Goal: Find specific page/section: Find specific page/section

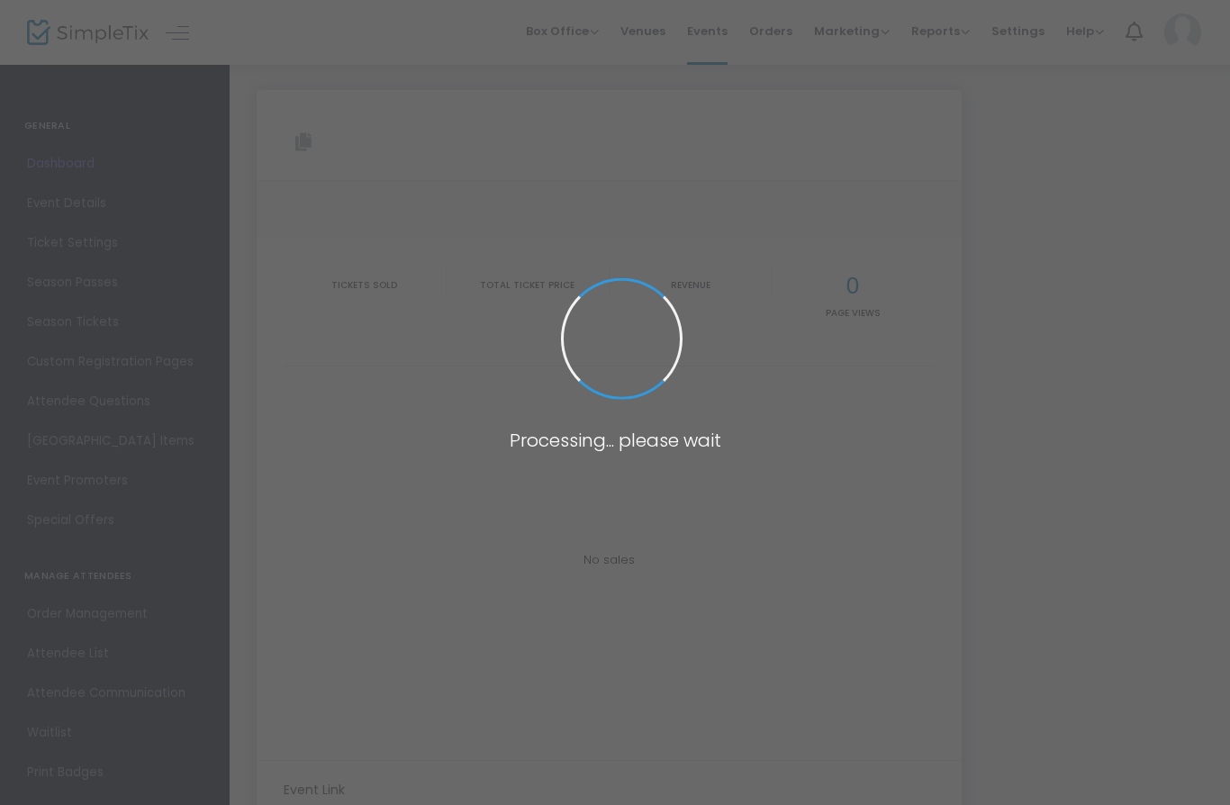
type input "[URL][DOMAIN_NAME]"
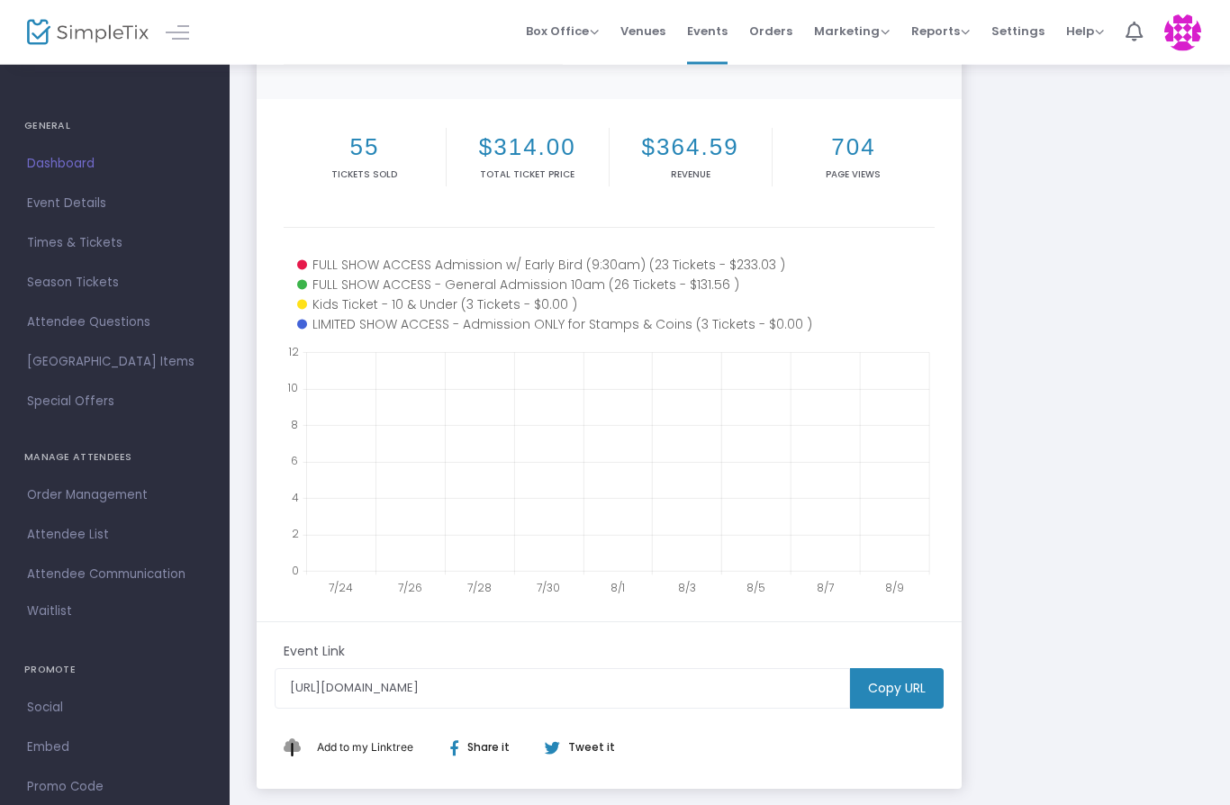
scroll to position [186, 0]
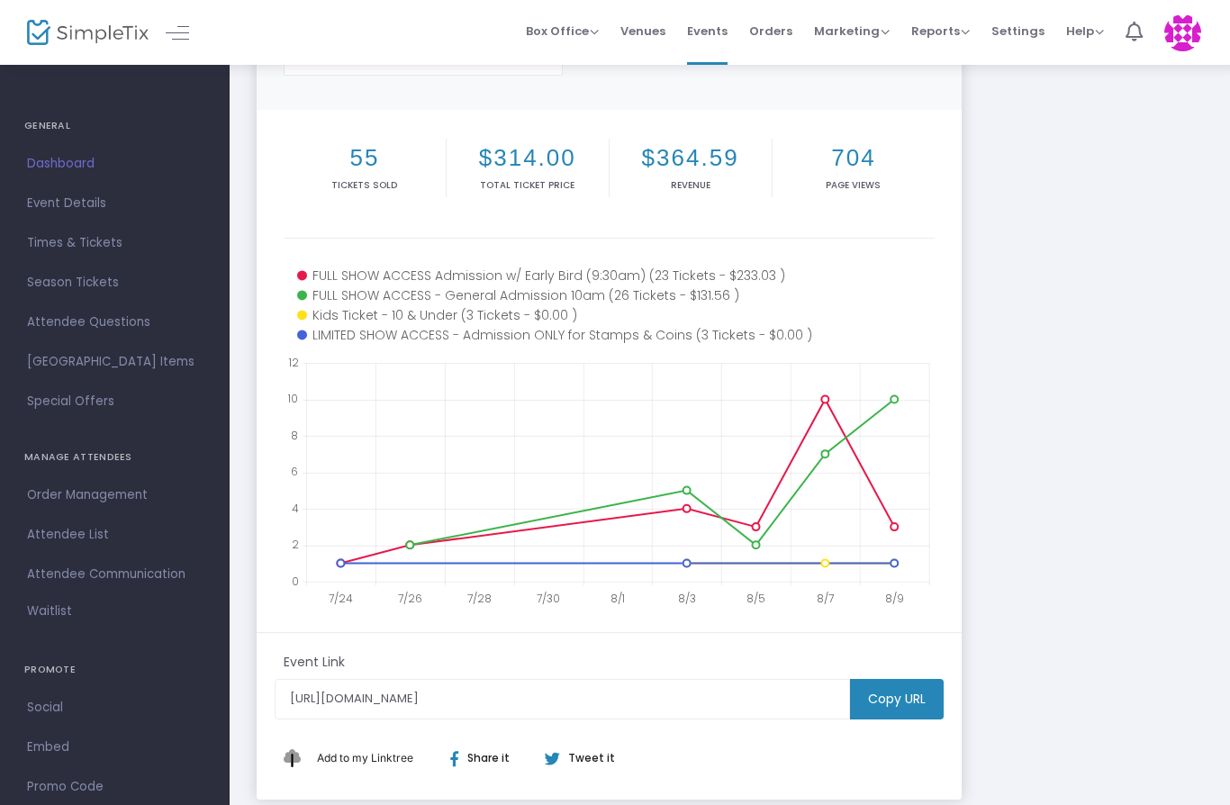
click at [8, 435] on ul "GENERAL Dashboard Event Details Times & Tickets Season Passes Season Tickets Cu…" at bounding box center [115, 468] width 230 height 811
click at [29, 490] on span "Order Management" at bounding box center [115, 495] width 176 height 23
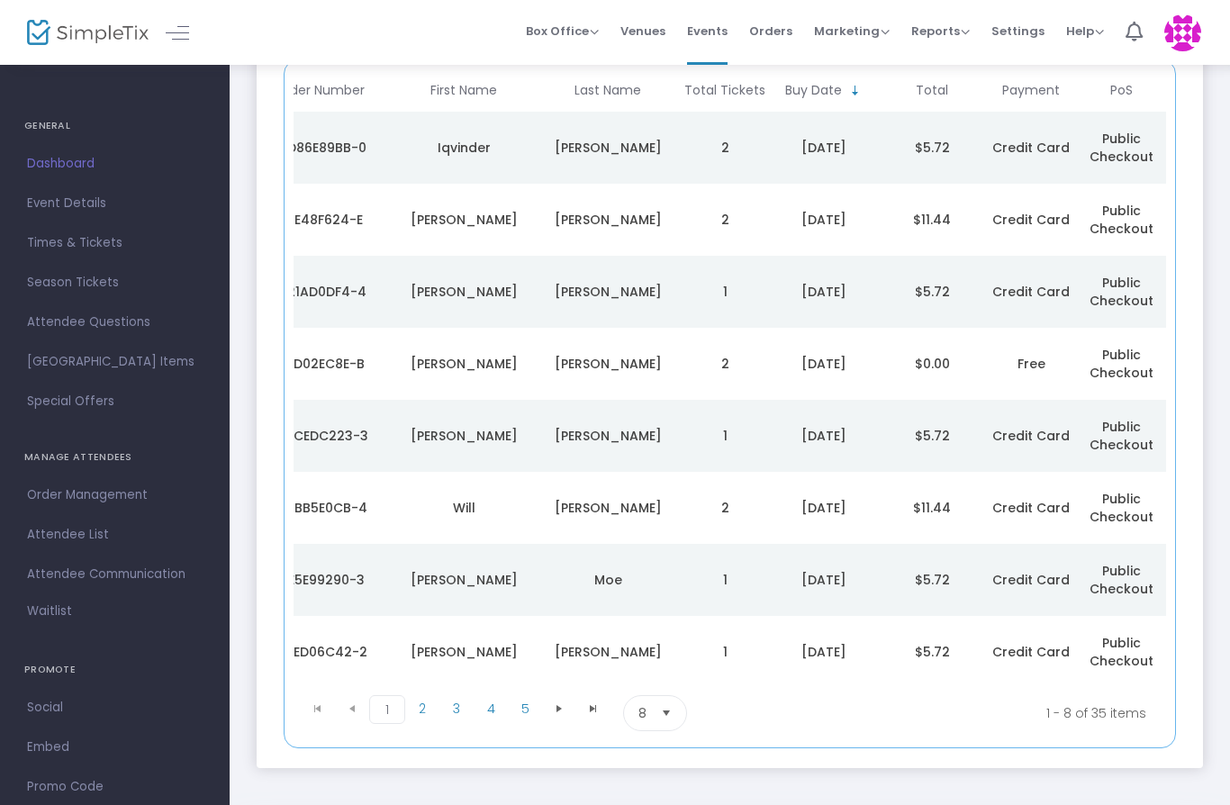
scroll to position [0, 46]
click at [400, 695] on span "1" at bounding box center [387, 709] width 36 height 29
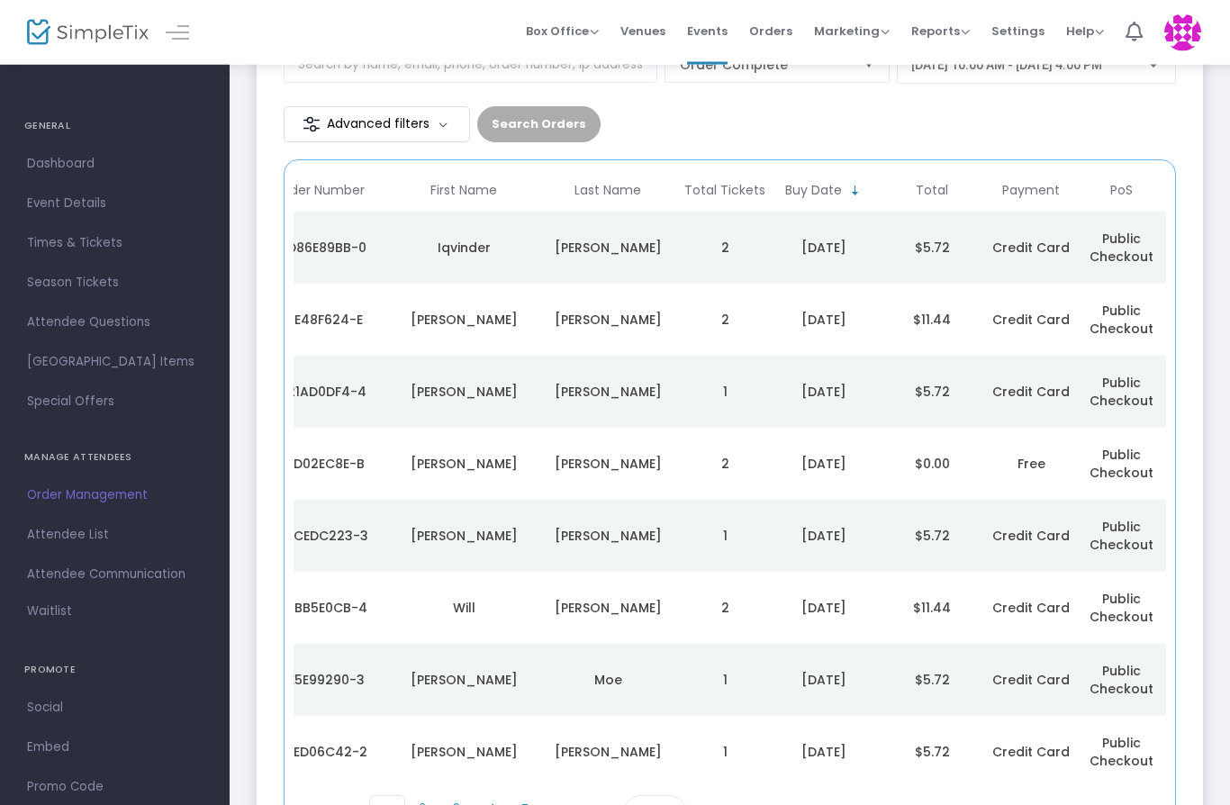
scroll to position [240, 0]
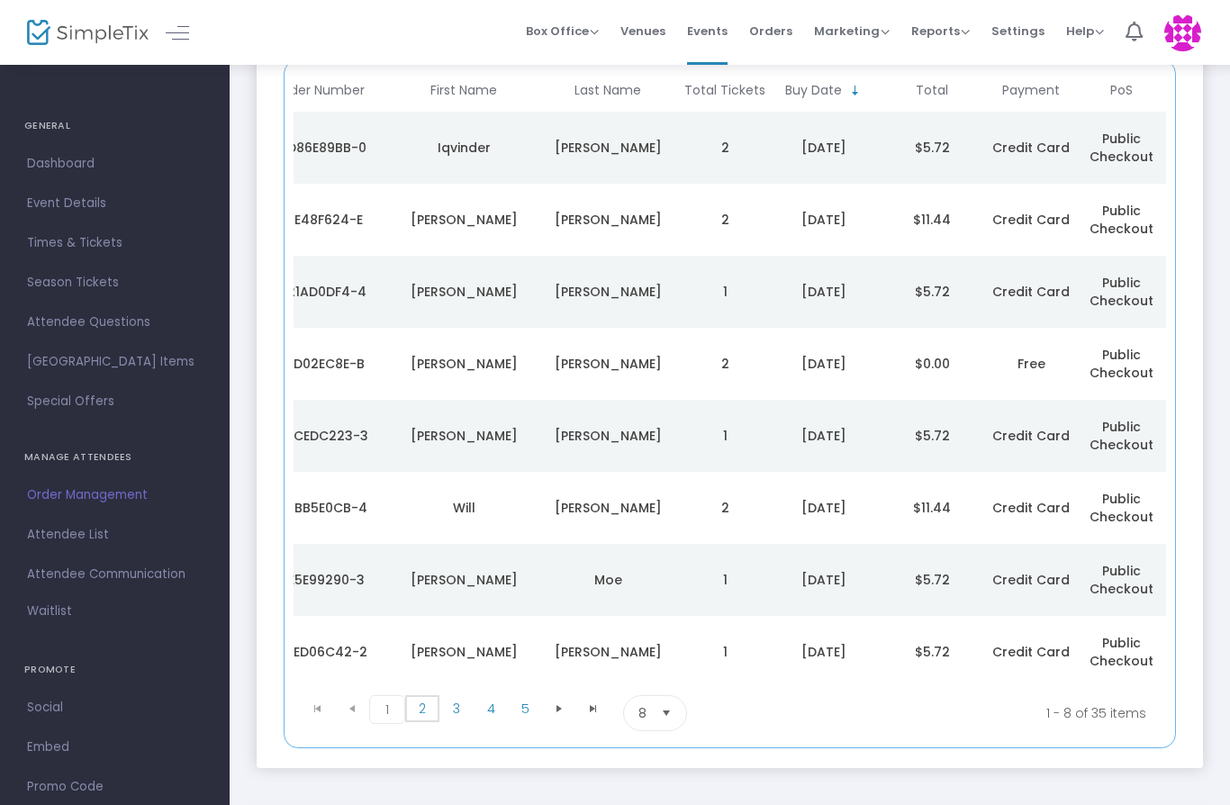
click at [425, 713] on span "2" at bounding box center [422, 708] width 34 height 27
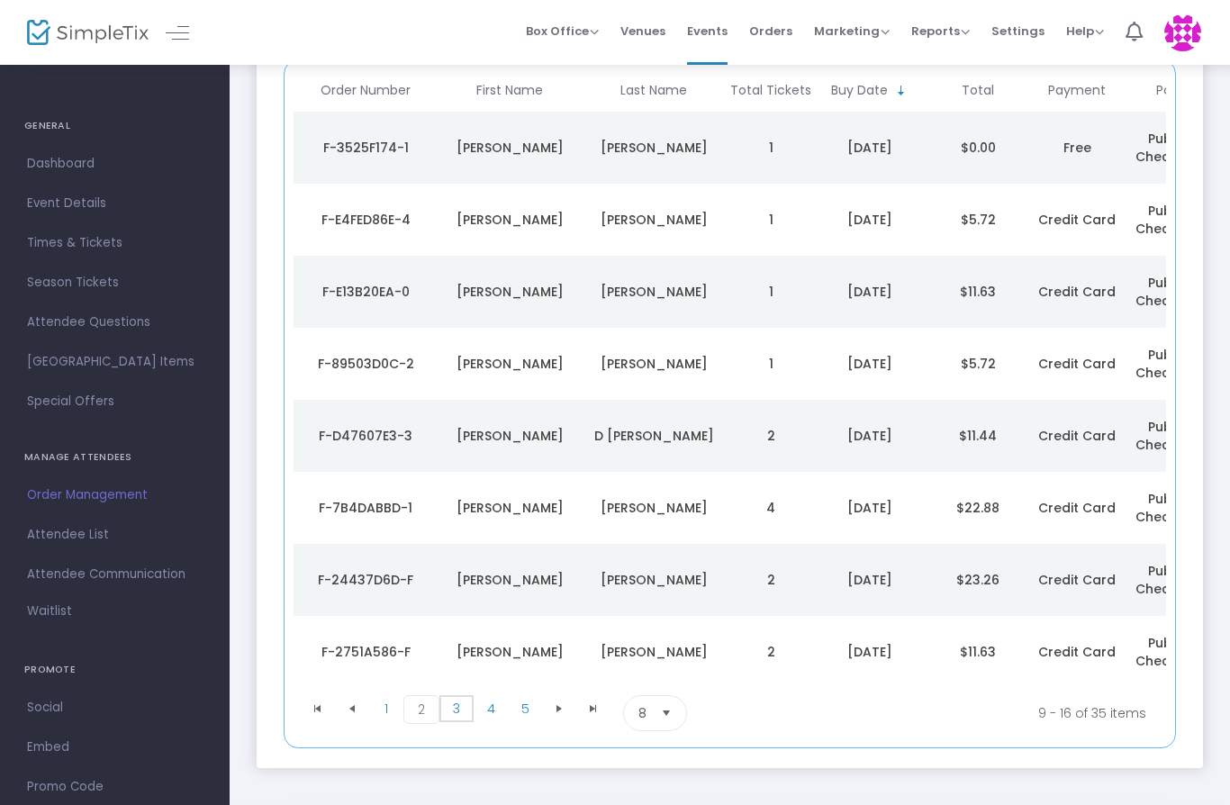
click at [462, 700] on span "3" at bounding box center [457, 708] width 34 height 27
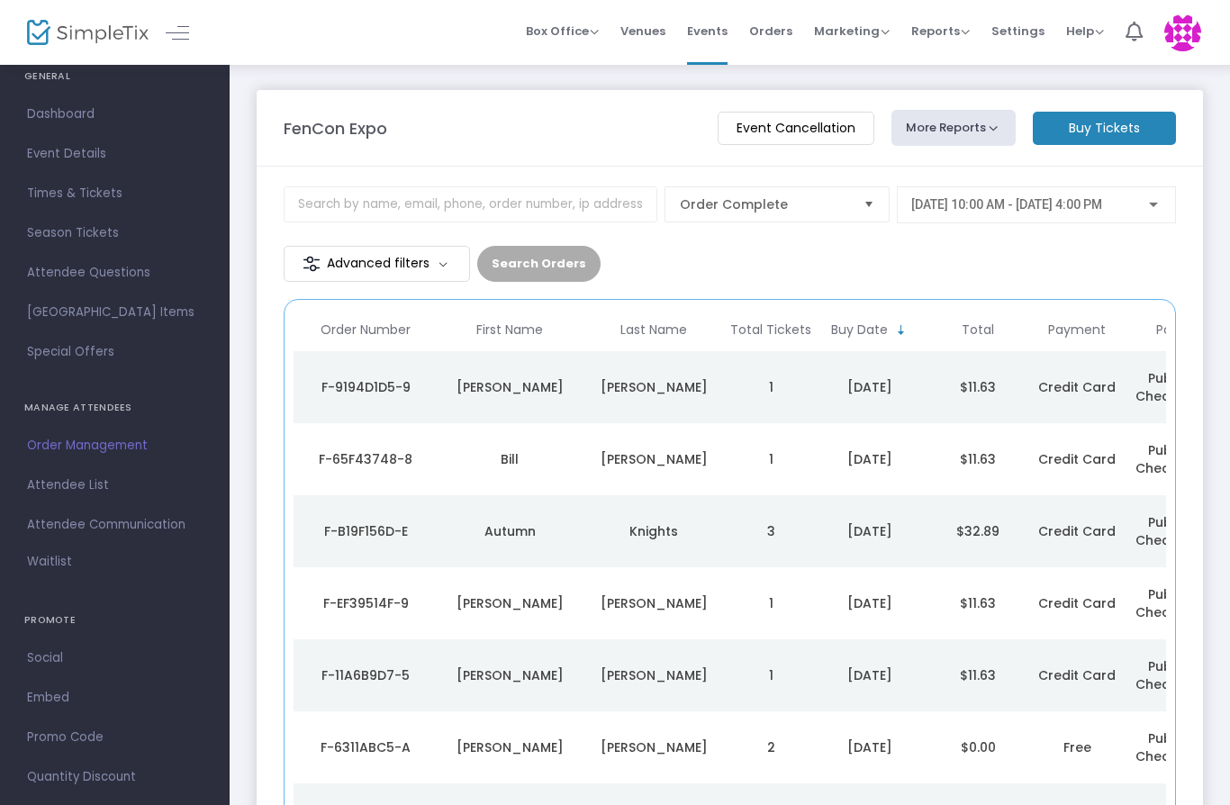
scroll to position [5, 0]
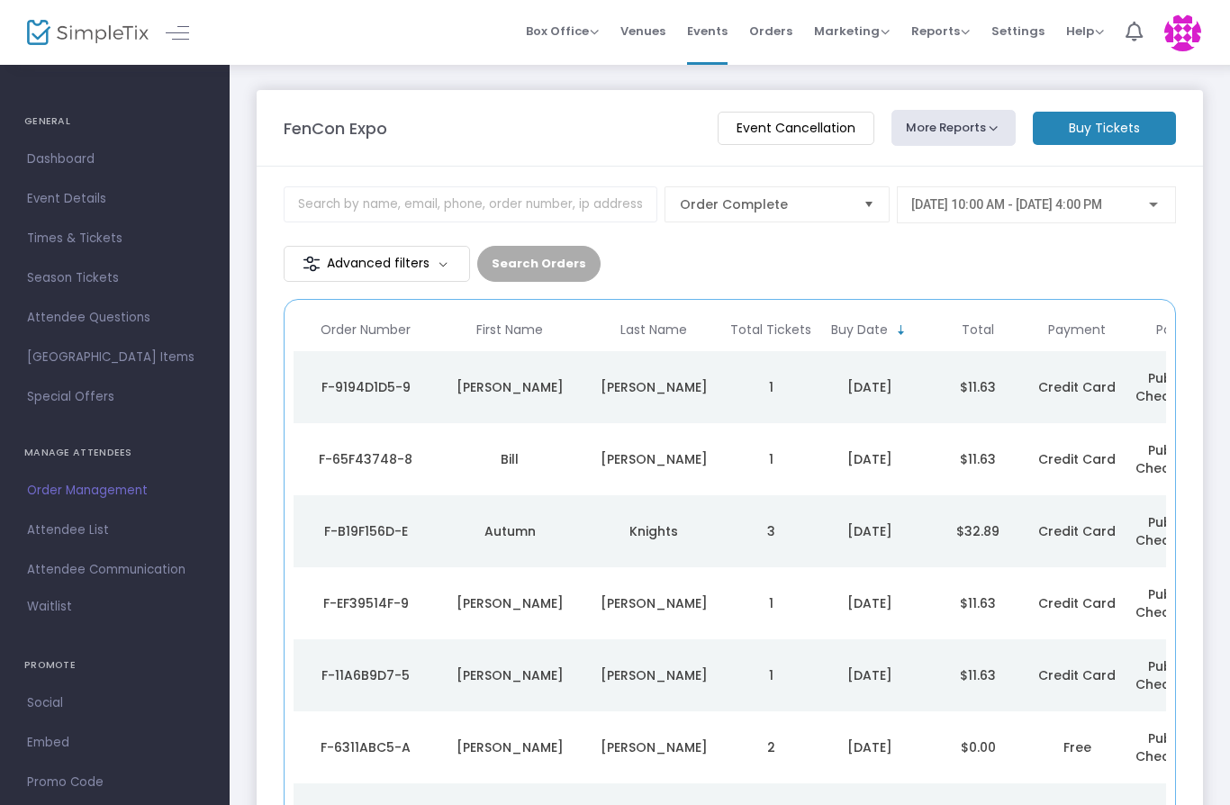
click at [38, 236] on span "Times & Tickets" at bounding box center [115, 238] width 176 height 23
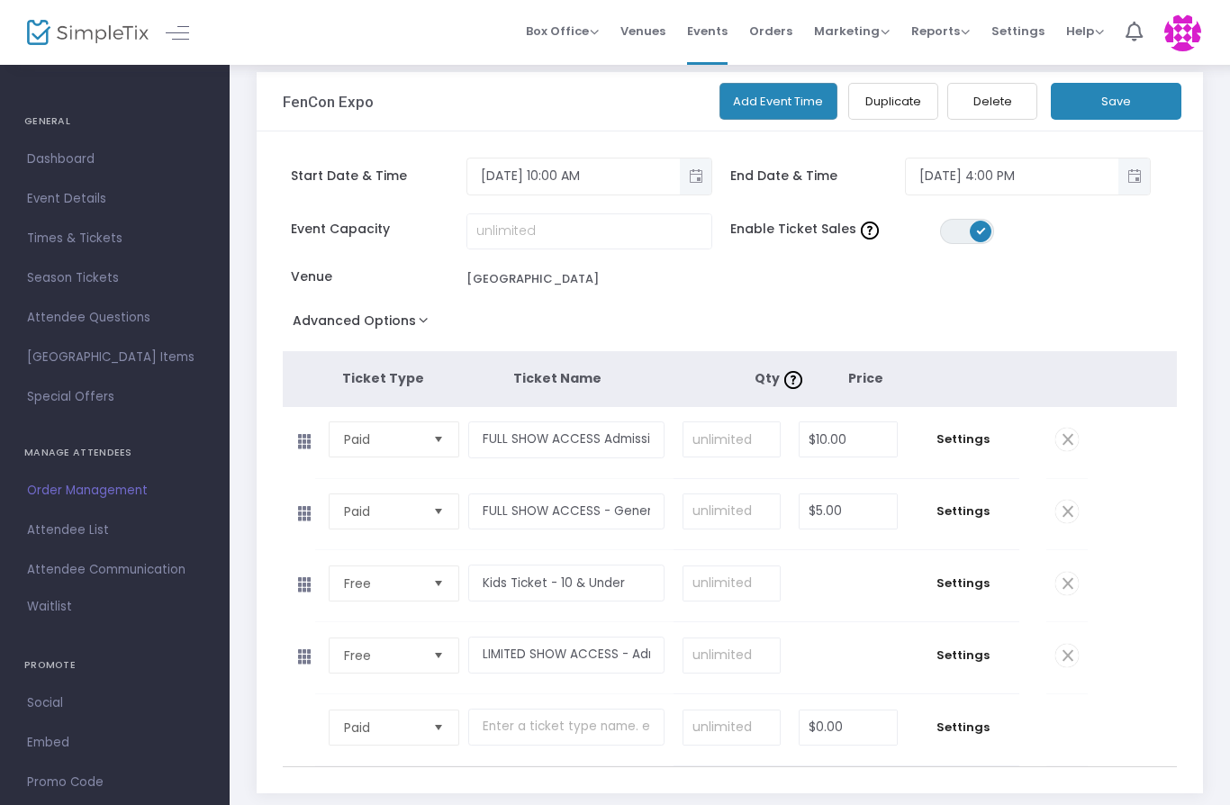
scroll to position [94, 0]
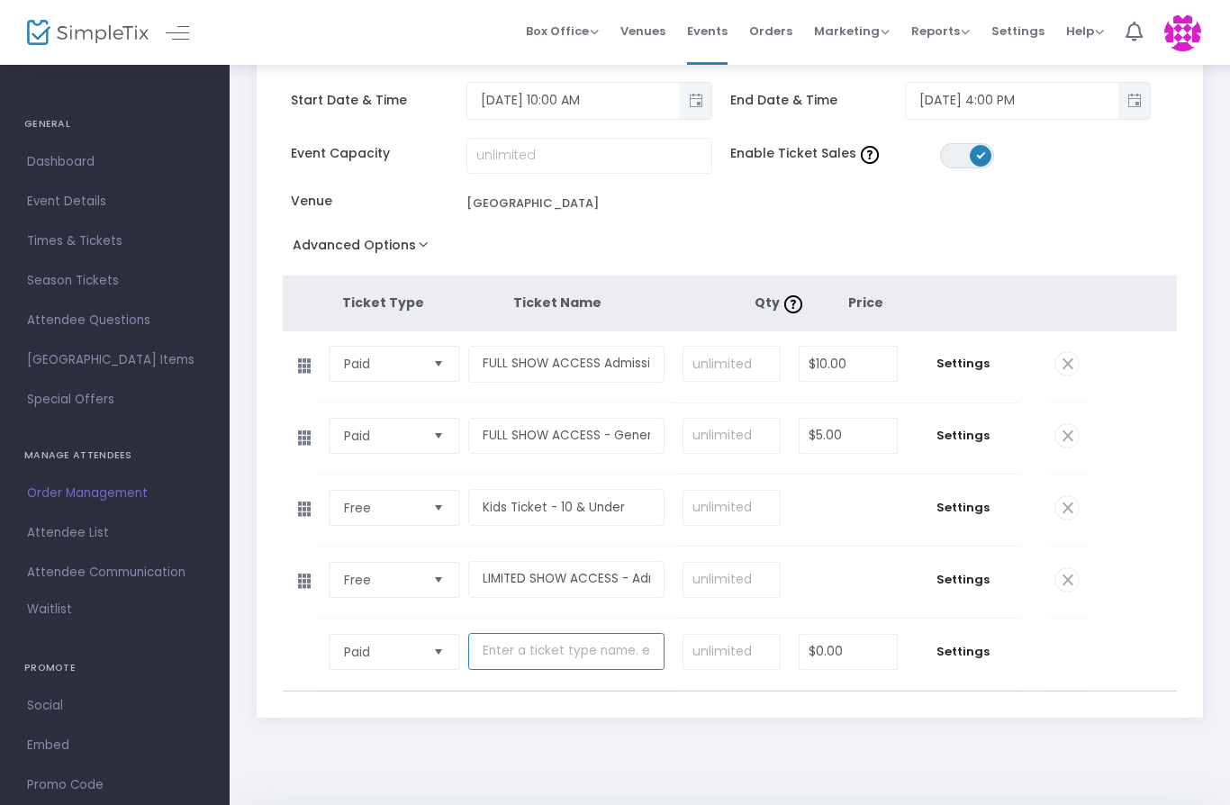
click at [642, 669] on input "text" at bounding box center [566, 651] width 196 height 37
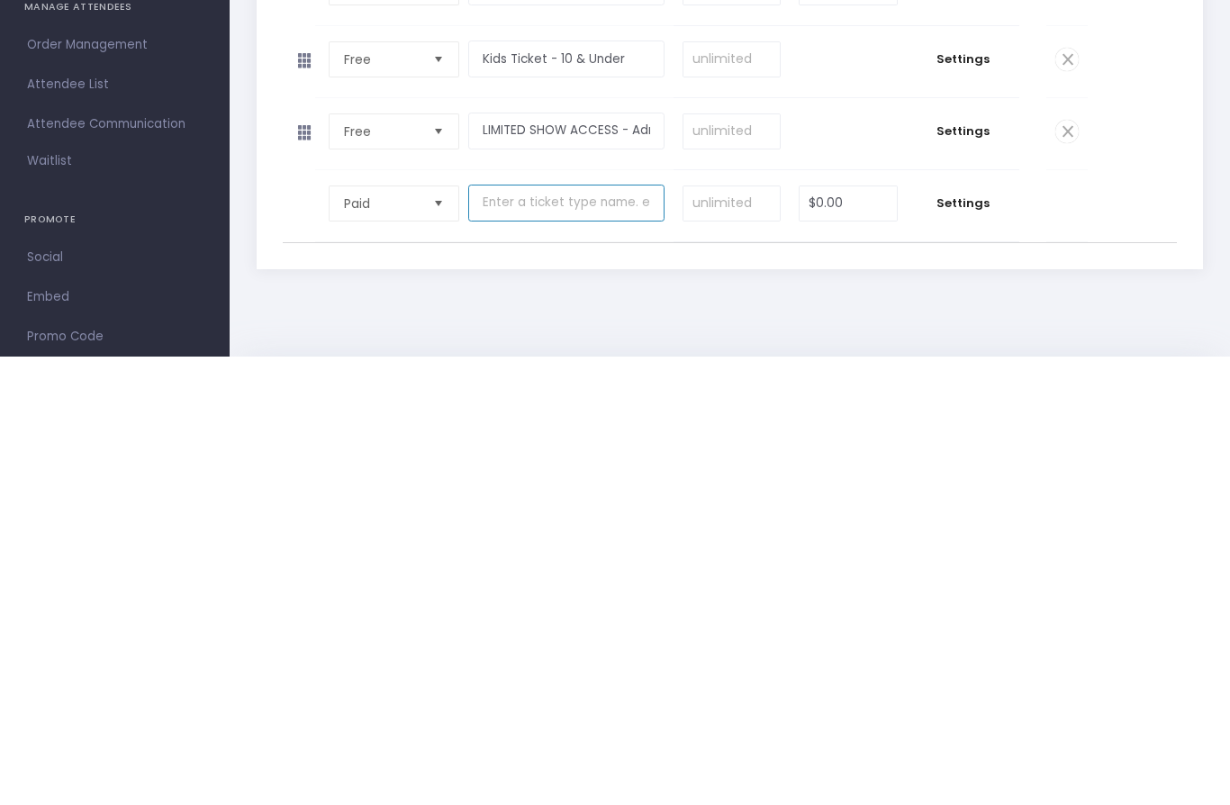
scroll to position [172, 0]
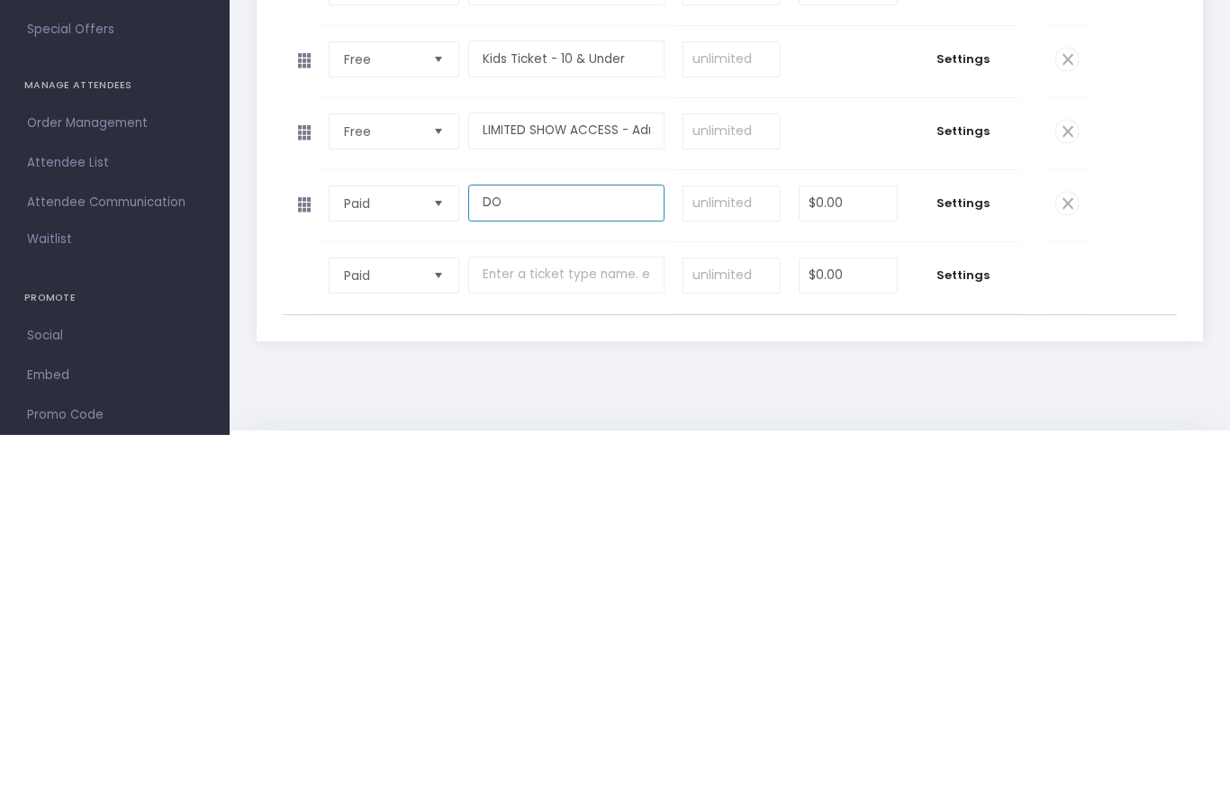
type input "D"
type input "AT THE DOOR TICKET 11+"
click at [568, 627] on input "text" at bounding box center [566, 645] width 196 height 37
type input "a"
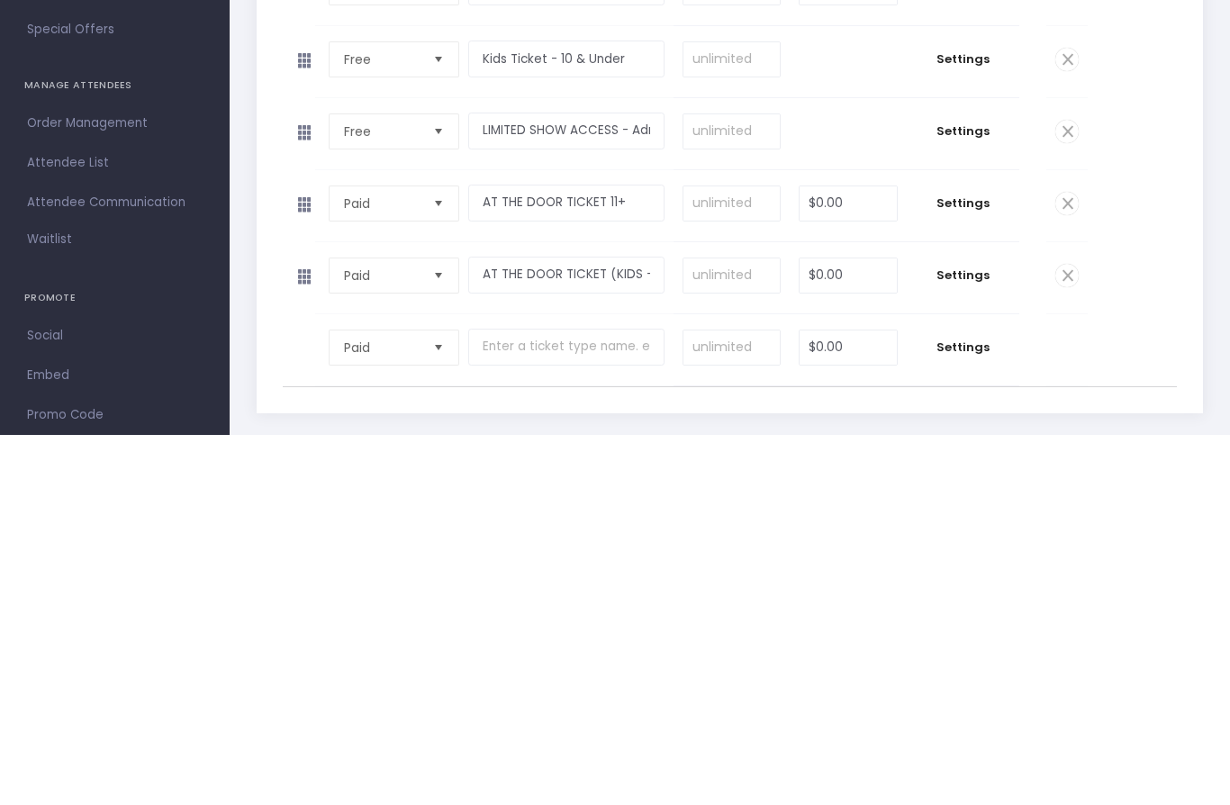
scroll to position [247, 0]
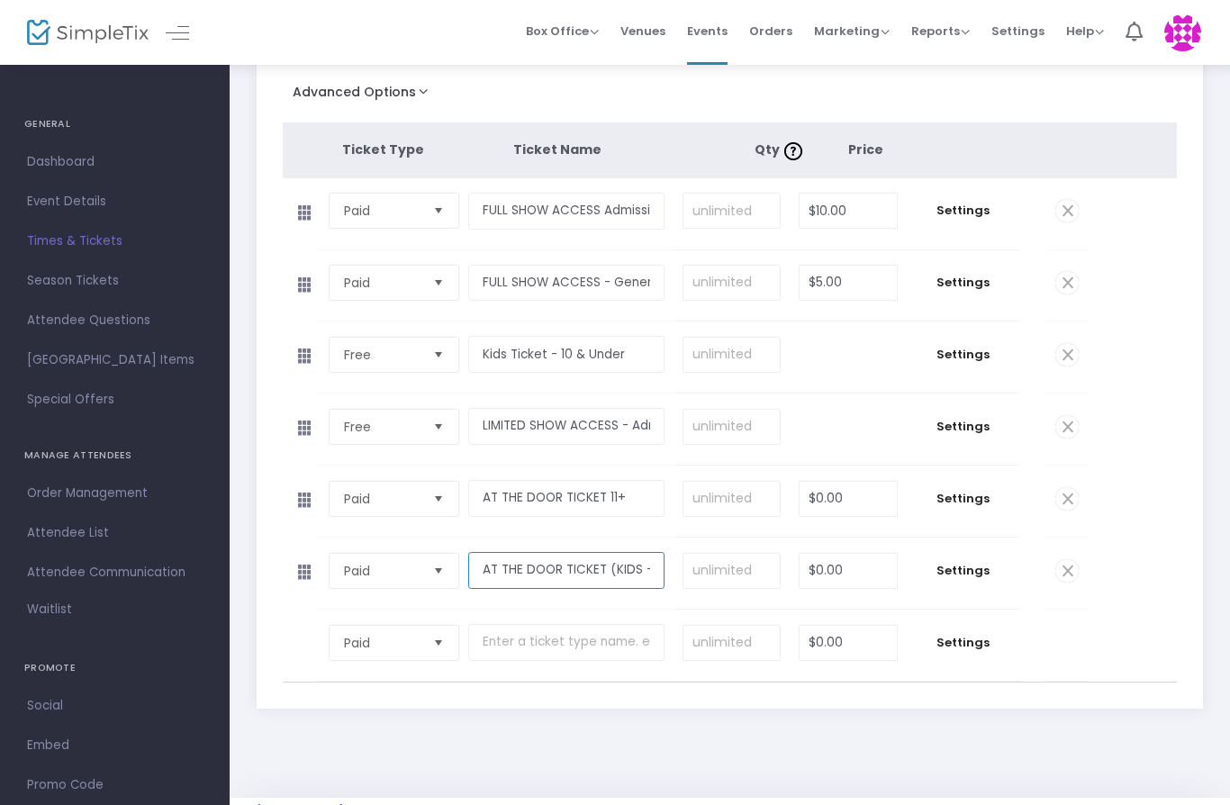
click at [649, 589] on input "AT THE DOOR TICKET (KIDS -10)" at bounding box center [566, 570] width 196 height 37
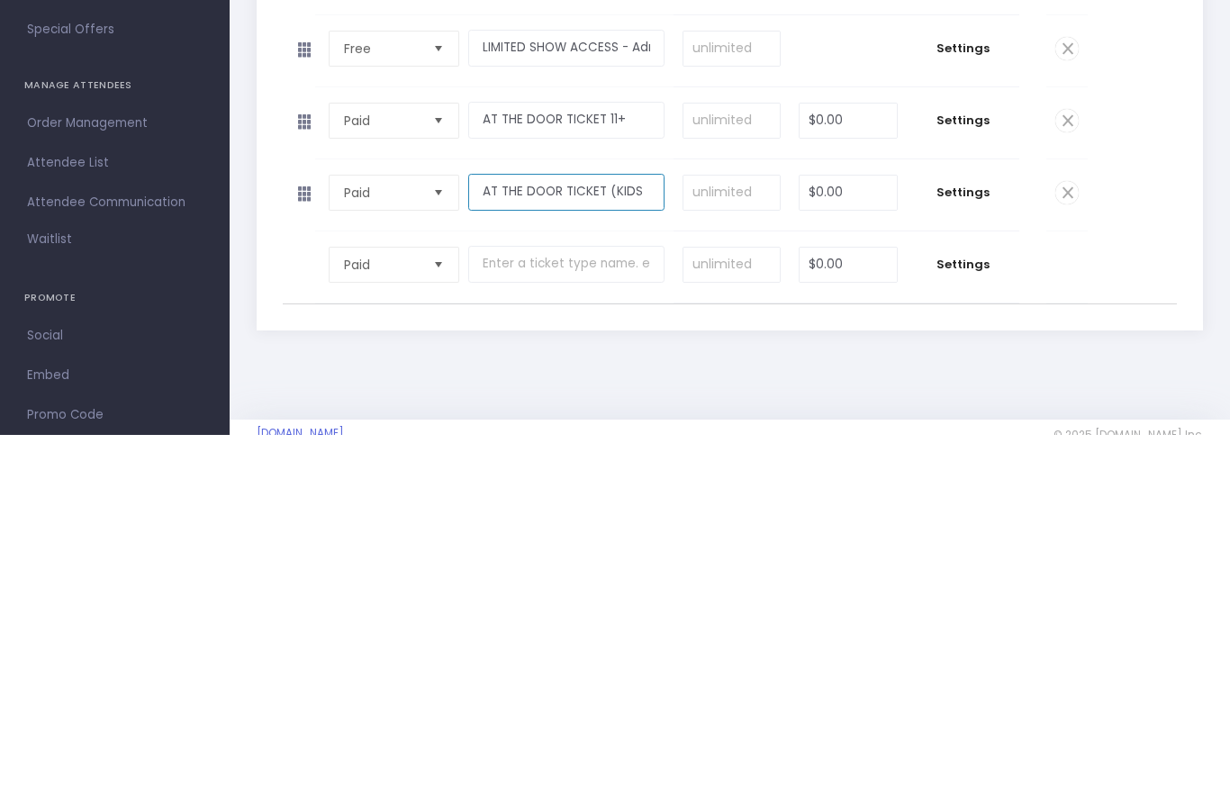
type input "AT THE DOOR TICKET (KIDS"
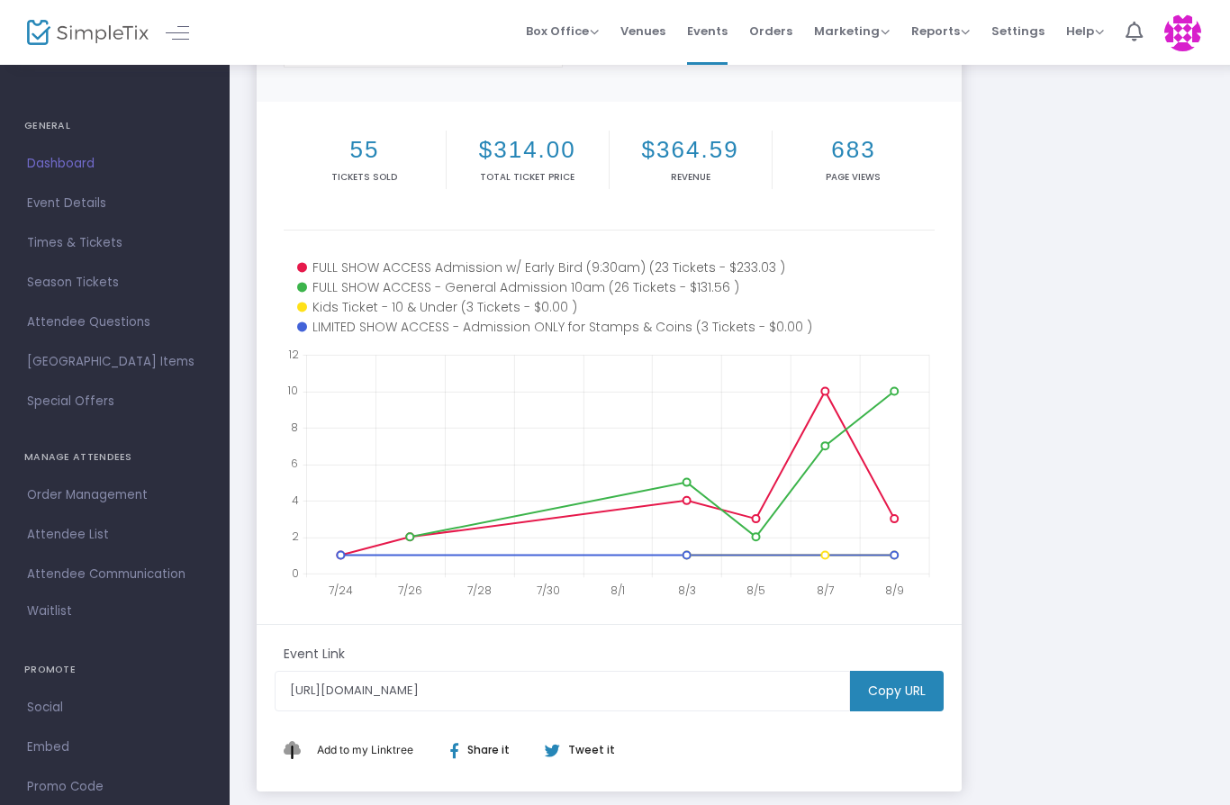
scroll to position [219, 0]
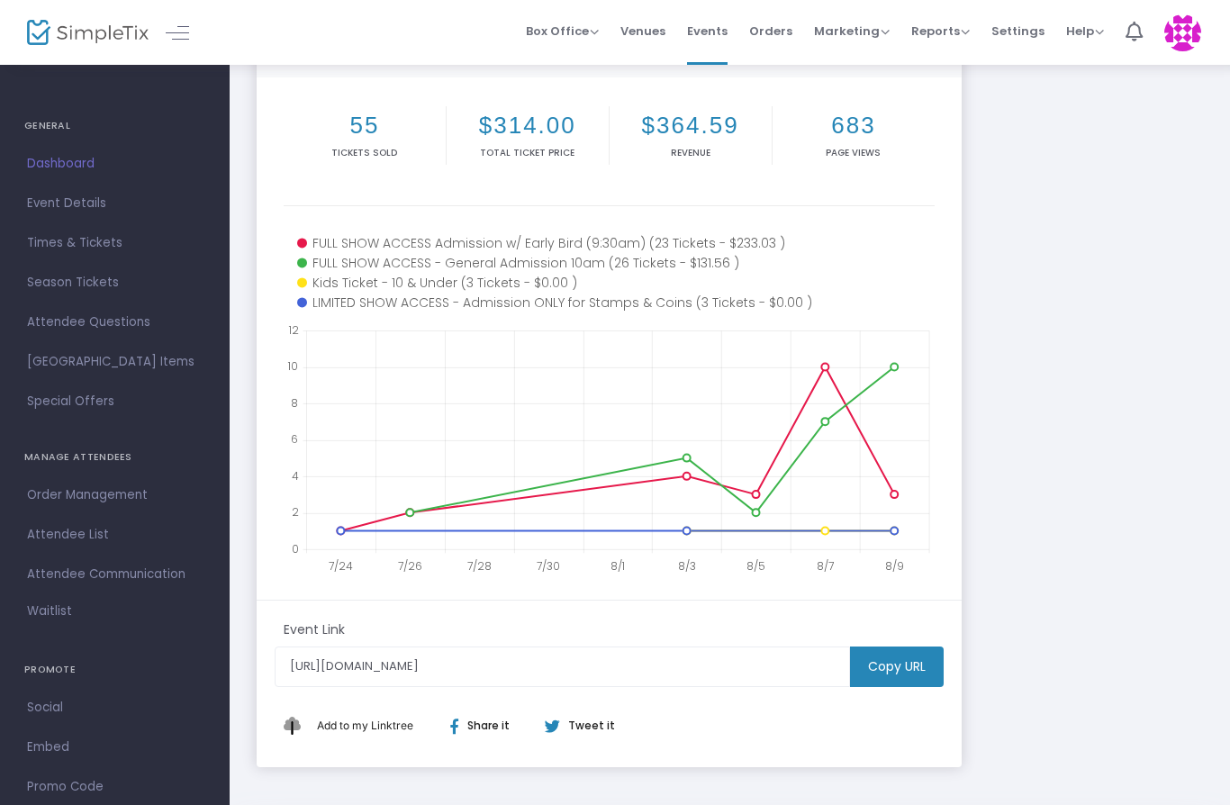
click at [32, 436] on ul "GENERAL Dashboard Event Details Times & Tickets Season Passes Season Tickets Cu…" at bounding box center [115, 468] width 230 height 811
click at [36, 333] on span "Attendee Questions" at bounding box center [115, 322] width 176 height 23
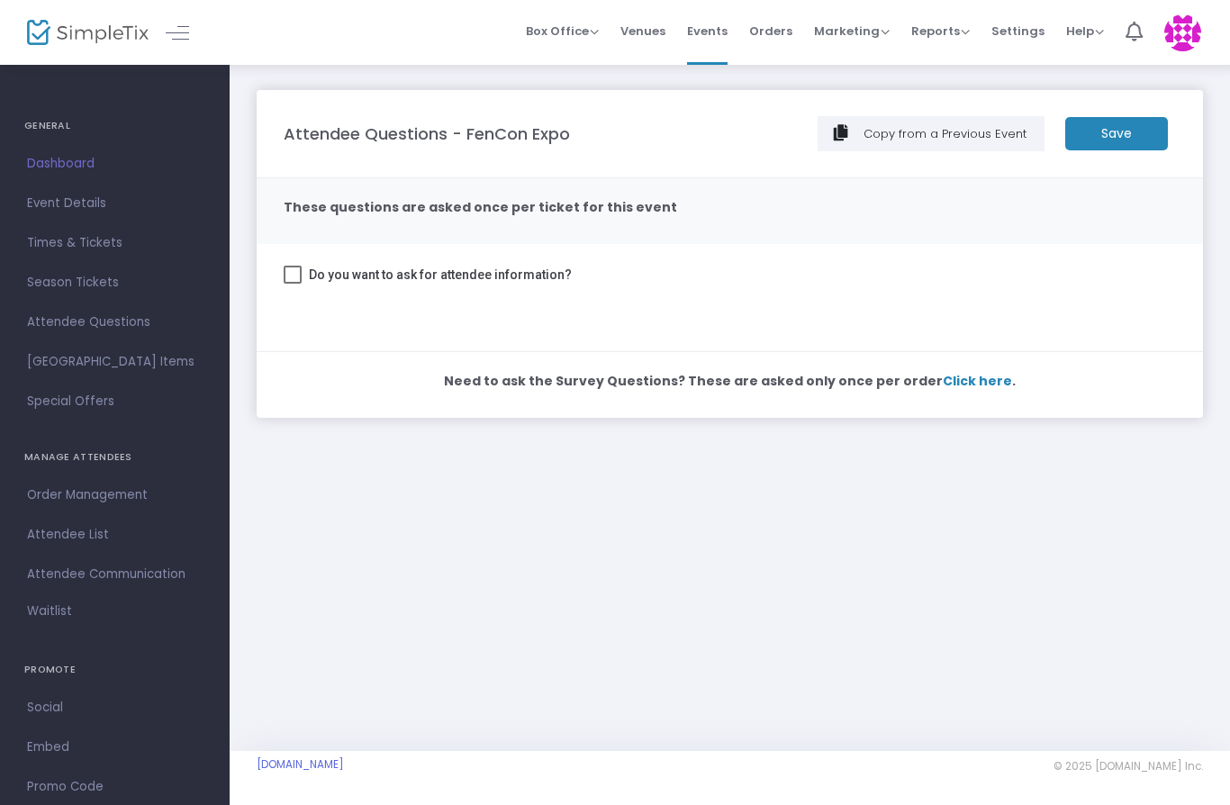
click at [63, 242] on span "Times & Tickets" at bounding box center [115, 243] width 176 height 23
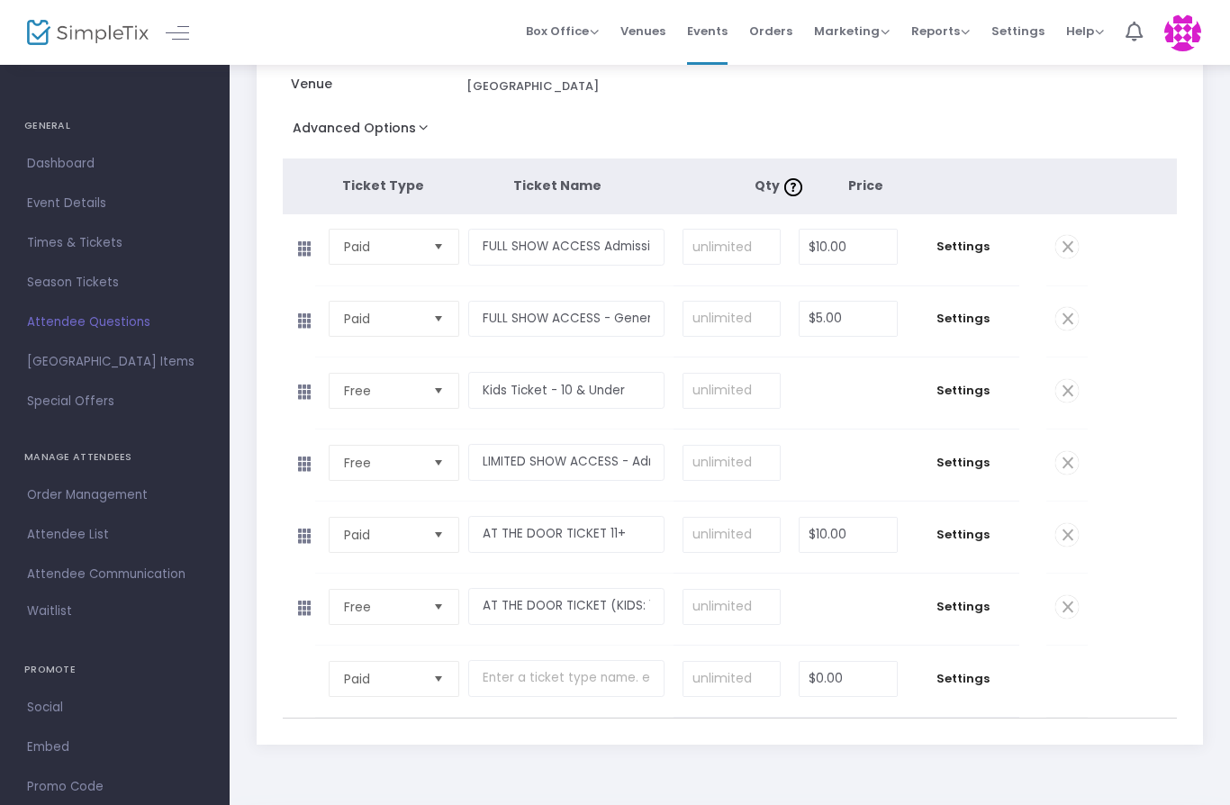
scroll to position [247, 0]
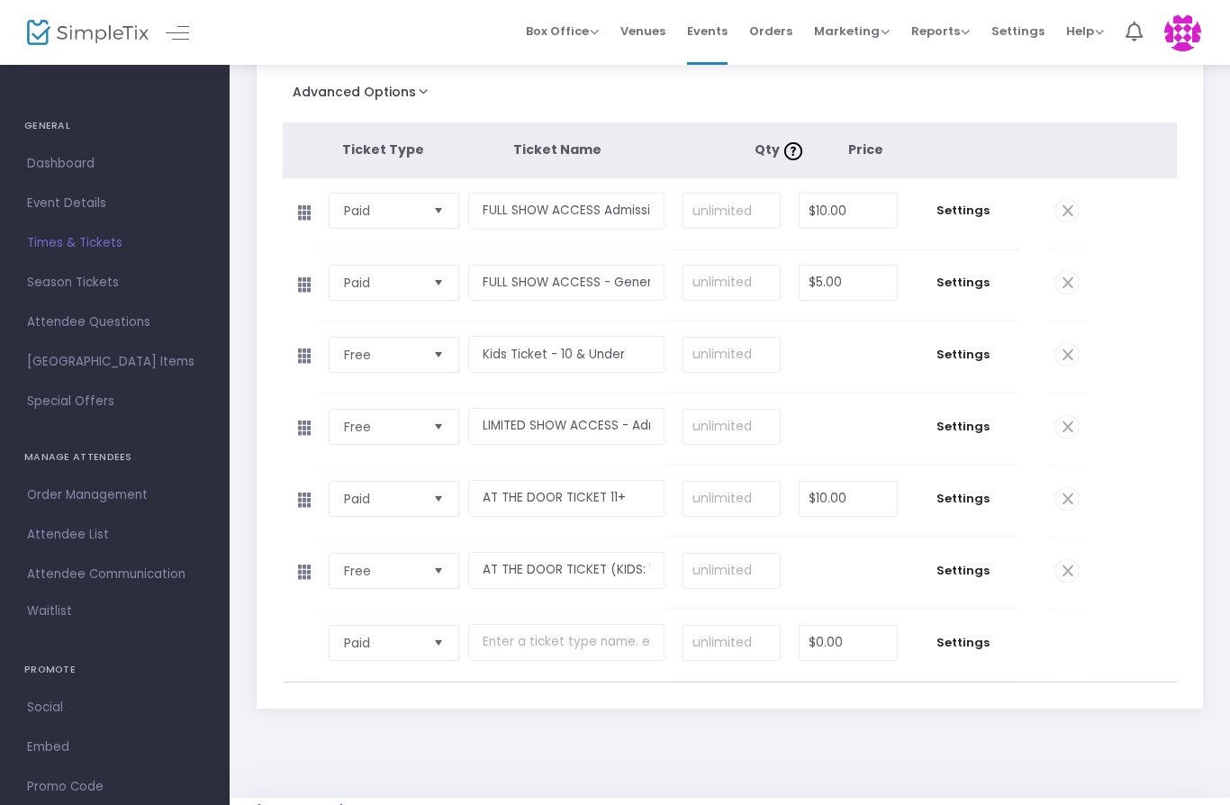
click at [971, 212] on span "Settings" at bounding box center [963, 211] width 95 height 18
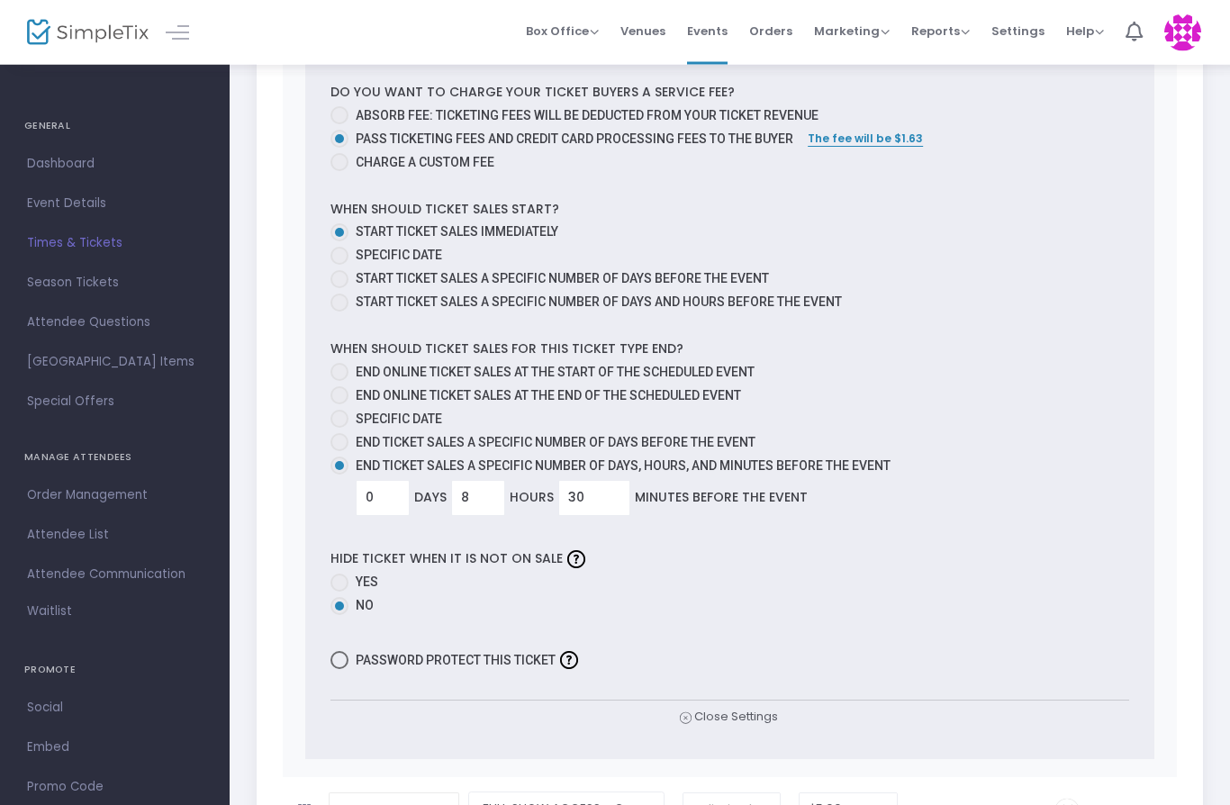
scroll to position [876, 0]
click at [353, 590] on span "Yes" at bounding box center [364, 582] width 30 height 19
click at [340, 592] on input "Yes" at bounding box center [339, 592] width 1 height 1
radio input "true"
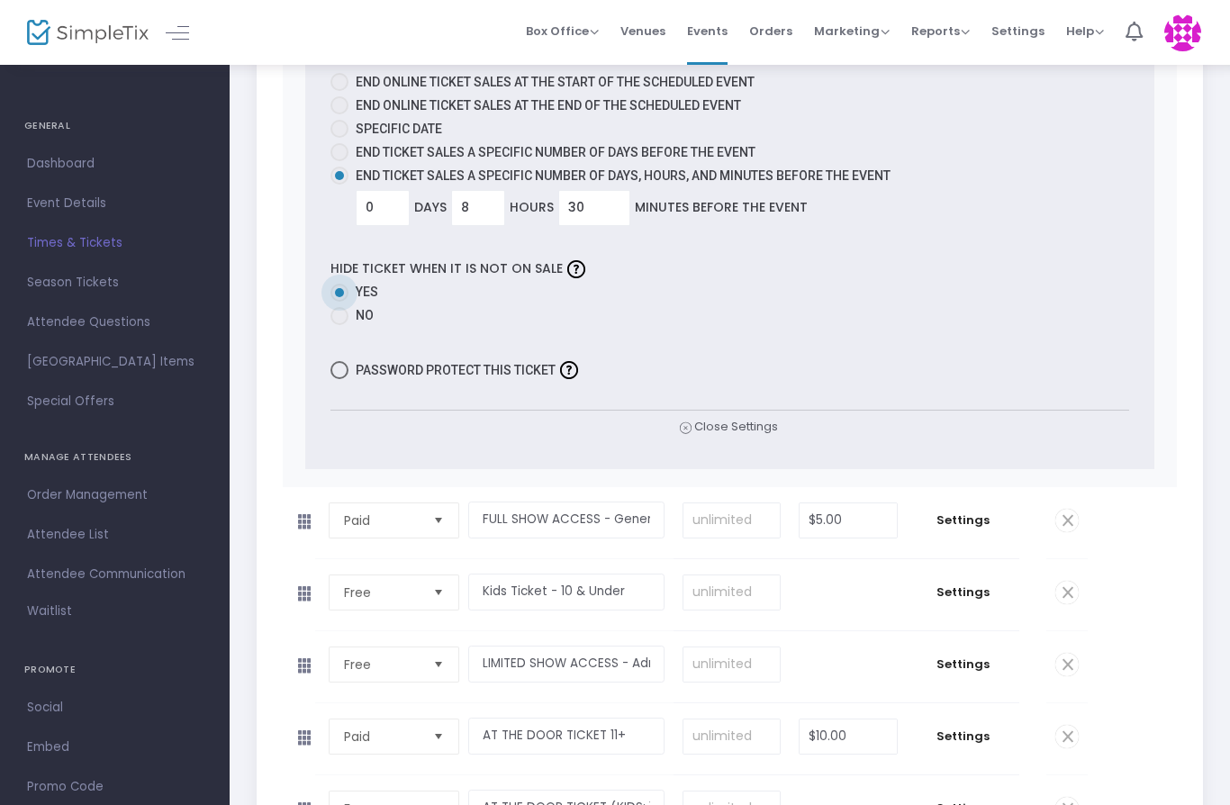
scroll to position [1166, 0]
click at [418, 300] on label "Yes" at bounding box center [730, 293] width 799 height 19
click at [340, 303] on input "Yes" at bounding box center [339, 303] width 1 height 1
click at [386, 326] on label "No" at bounding box center [730, 316] width 799 height 19
click at [340, 327] on input "No" at bounding box center [339, 326] width 1 height 1
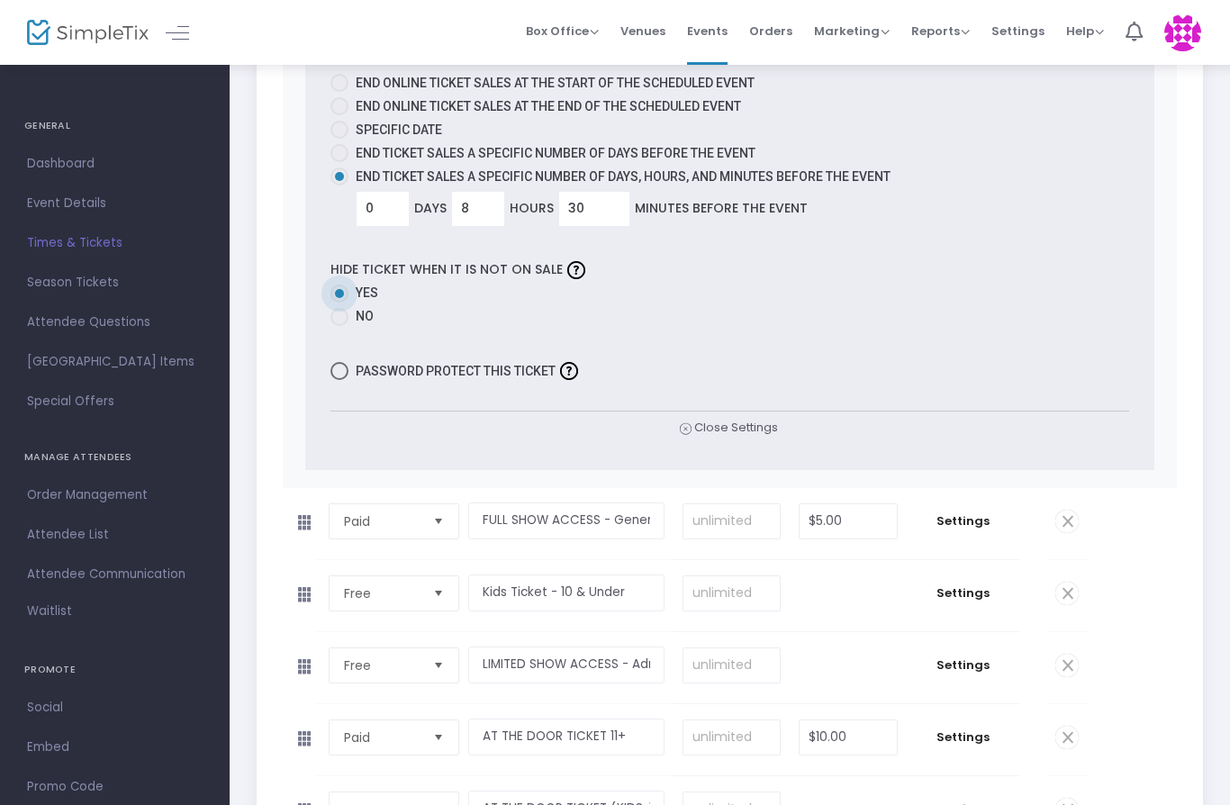
radio input "true"
click at [392, 287] on label "Yes" at bounding box center [730, 293] width 799 height 19
click at [340, 303] on input "Yes" at bounding box center [339, 303] width 1 height 1
radio input "true"
click at [758, 429] on span "Close Settings" at bounding box center [729, 428] width 98 height 19
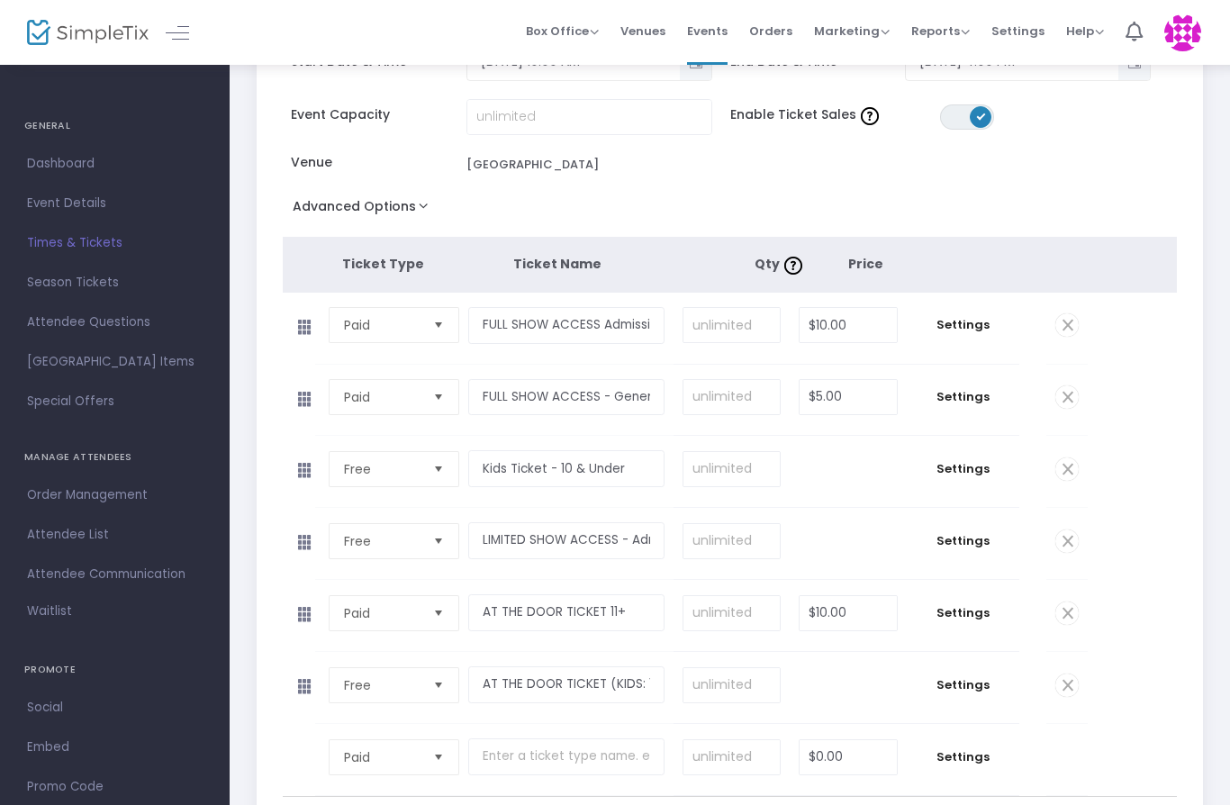
scroll to position [96, 0]
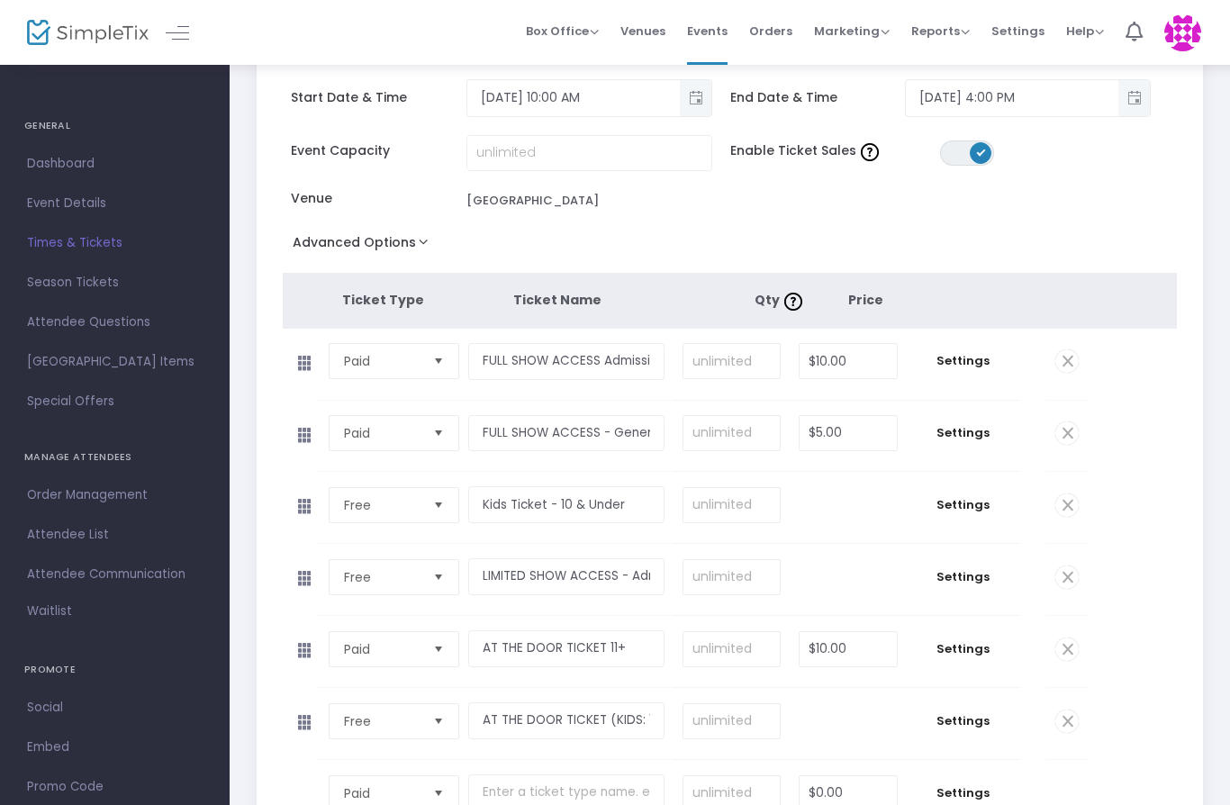
click at [968, 449] on td "Settings" at bounding box center [963, 436] width 113 height 71
click at [969, 438] on span "Settings" at bounding box center [963, 433] width 95 height 18
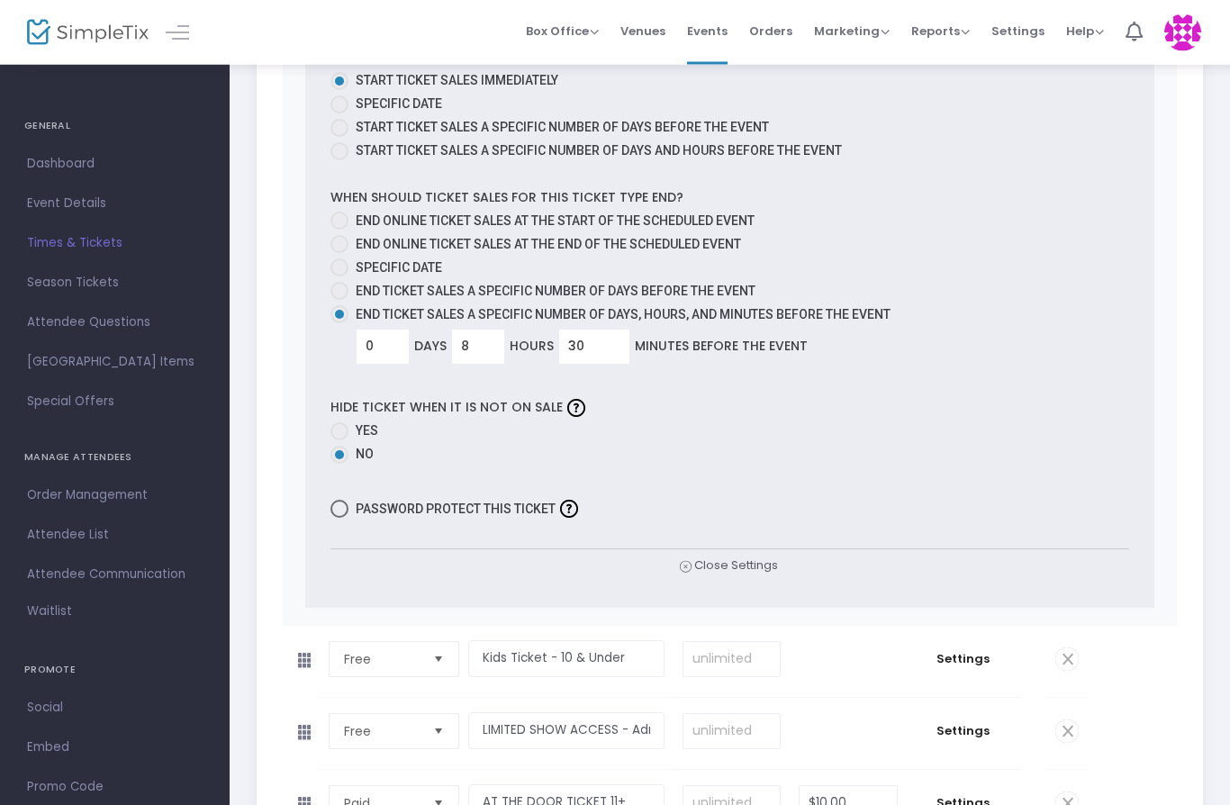
scroll to position [1100, 0]
click at [359, 433] on span "Yes" at bounding box center [364, 431] width 30 height 19
click at [340, 440] on input "Yes" at bounding box center [339, 440] width 1 height 1
radio input "true"
click at [758, 569] on span "Close Settings" at bounding box center [729, 566] width 98 height 19
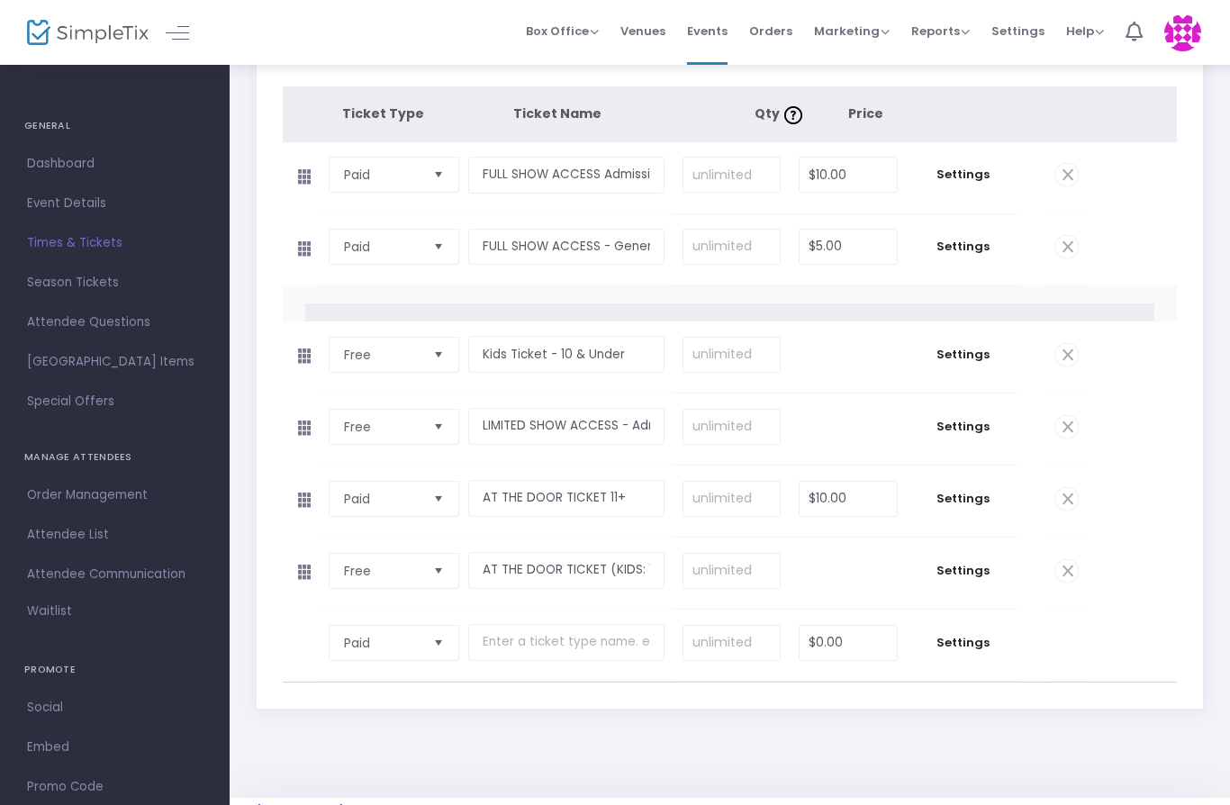
scroll to position [247, 0]
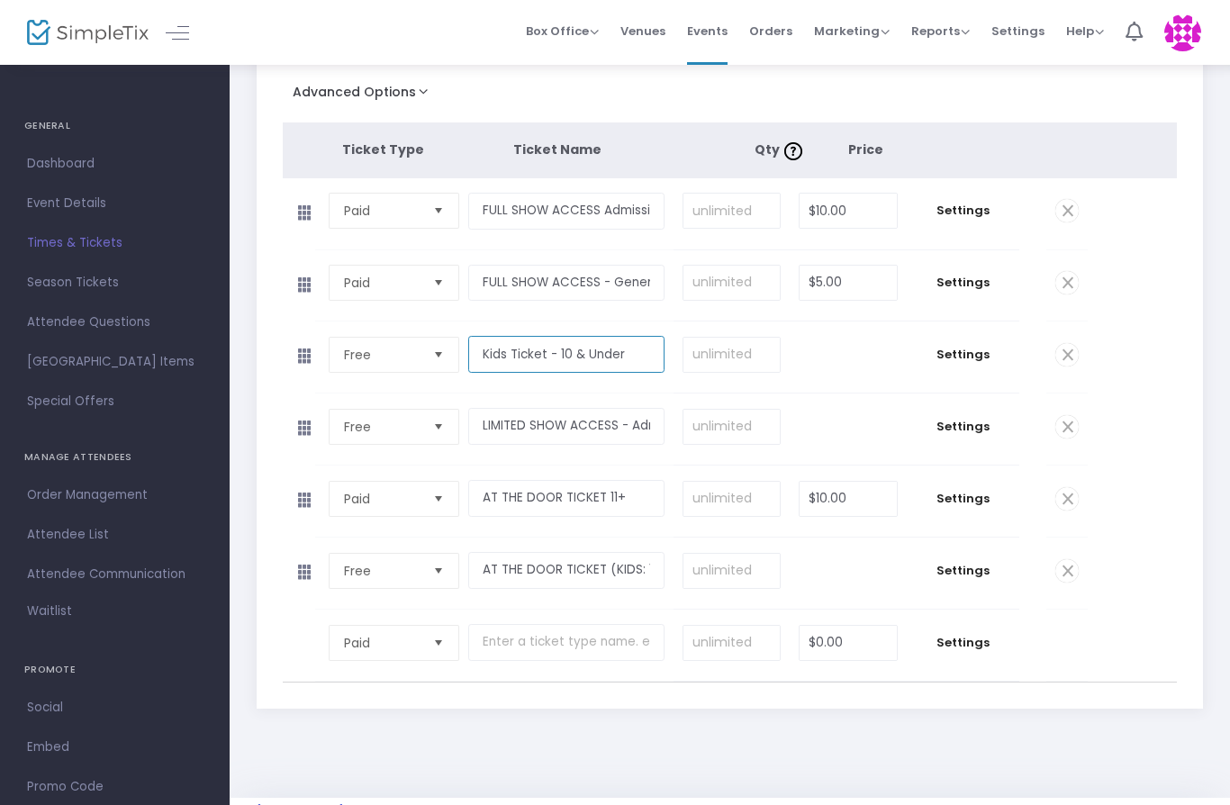
click at [640, 362] on input "Kids Ticket - 10 & Under" at bounding box center [566, 354] width 196 height 37
click at [959, 363] on span "Settings" at bounding box center [963, 355] width 95 height 18
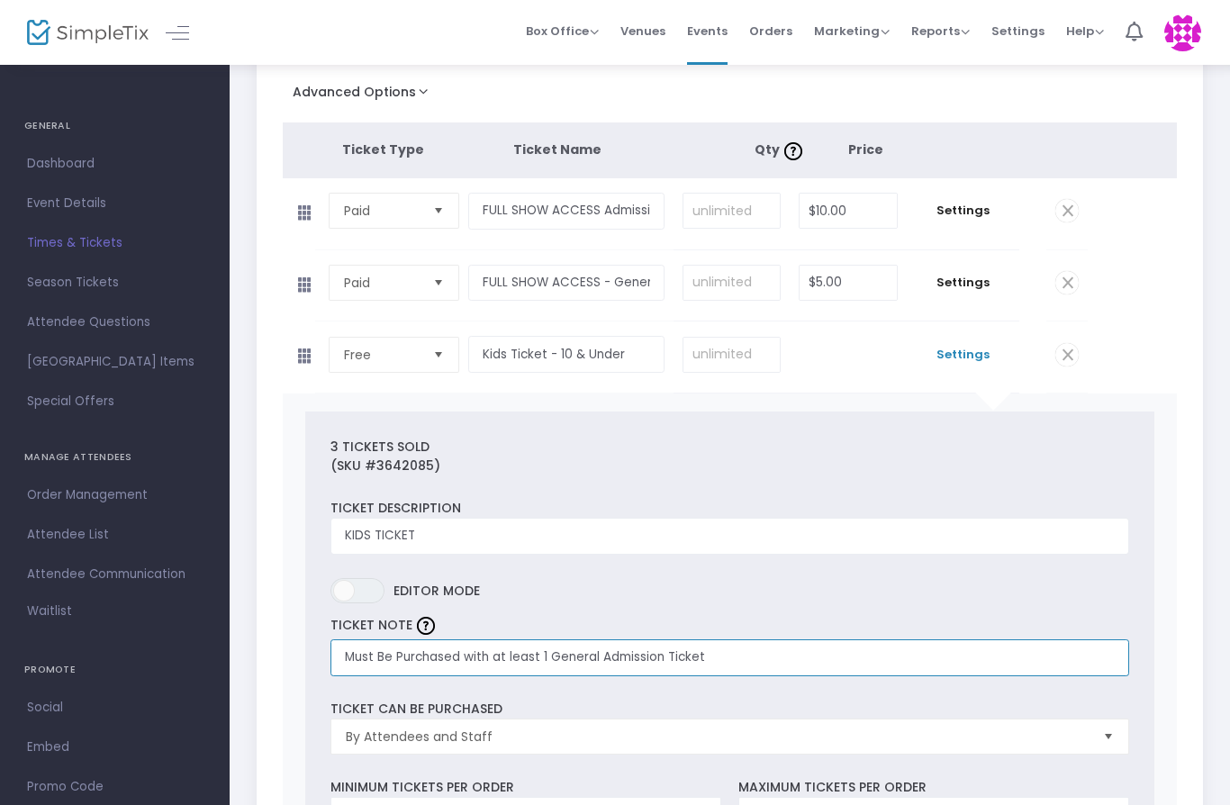
click at [730, 667] on input "Must Be Purchased with at least 1 General Admission Ticket" at bounding box center [730, 658] width 799 height 37
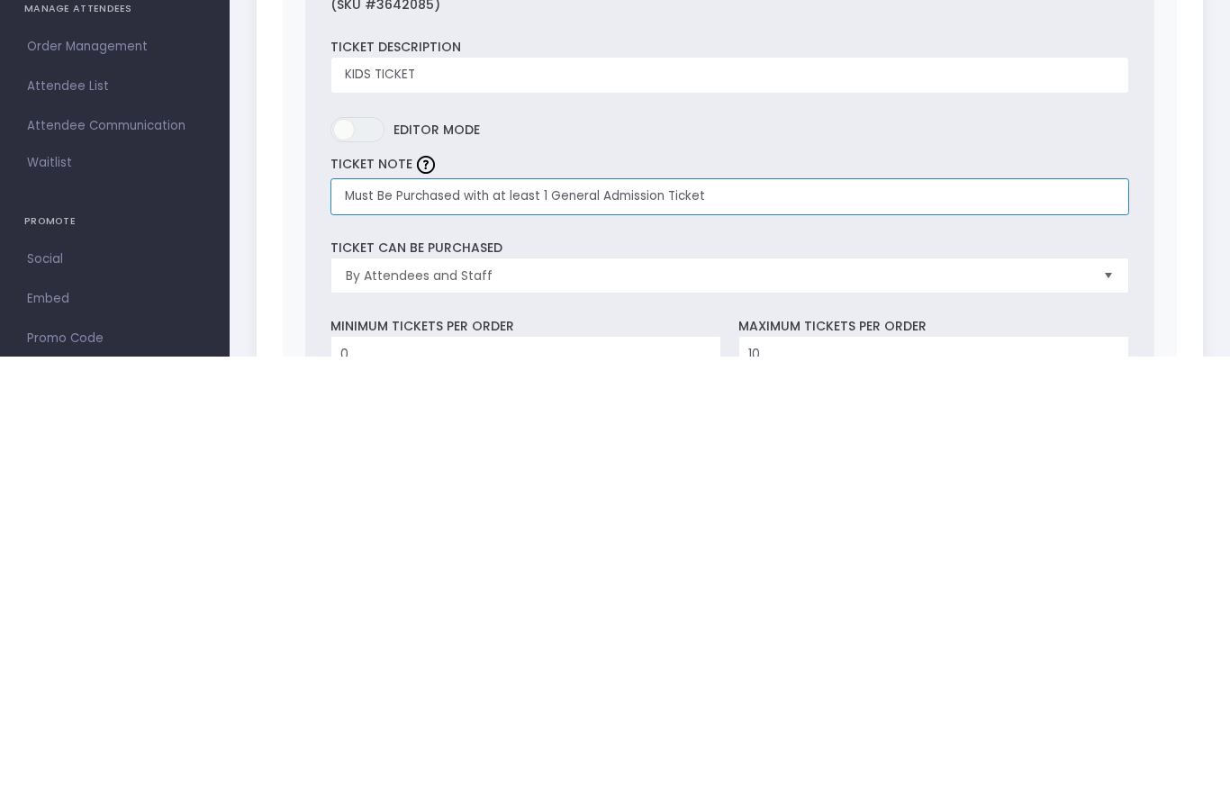
click at [571, 627] on input "Must Be Purchased with at least 1 General Admission Ticket" at bounding box center [730, 645] width 799 height 37
click at [565, 627] on input "Must Be Purchased with at least 1 General Admission Ticket" at bounding box center [730, 645] width 799 height 37
click at [564, 627] on input "Must Be Purchased with at least 1 General Admission Ticket" at bounding box center [730, 645] width 799 height 37
click at [521, 627] on input "Must Be Purchased with at least 1 General Admission Ticket" at bounding box center [730, 645] width 799 height 37
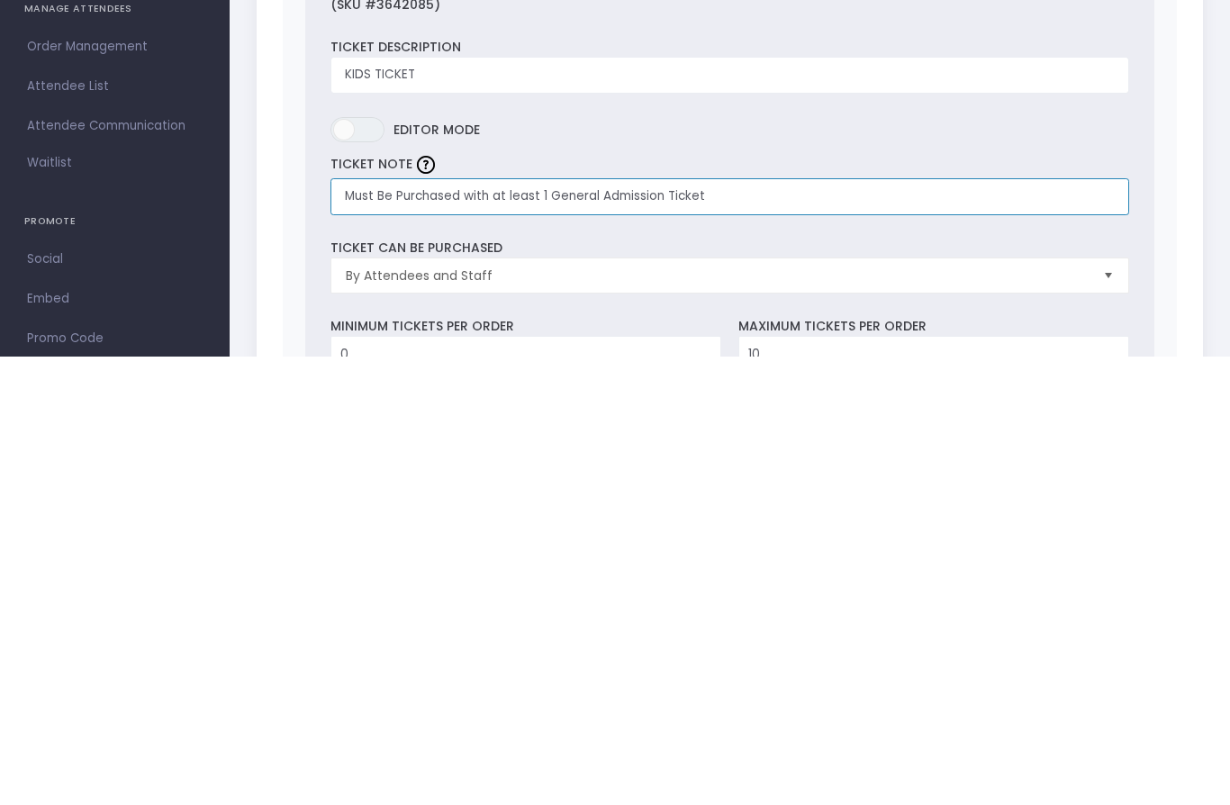
click at [520, 627] on input "Must Be Purchased with at least 1 General Admission Ticket" at bounding box center [730, 645] width 799 height 37
click at [524, 627] on input "Must Be Purchased with at least 1 General Admission Ticket" at bounding box center [730, 645] width 799 height 37
click at [523, 627] on input "Must Be Purchased with at least 1 General Admission Ticket" at bounding box center [730, 645] width 799 height 37
click at [509, 627] on input "Must Be Purchased with at least 1 General Admission Ticket" at bounding box center [730, 645] width 799 height 37
click at [508, 627] on input "Must Be Purchased with at least 1 General Admission Ticket" at bounding box center [730, 645] width 799 height 37
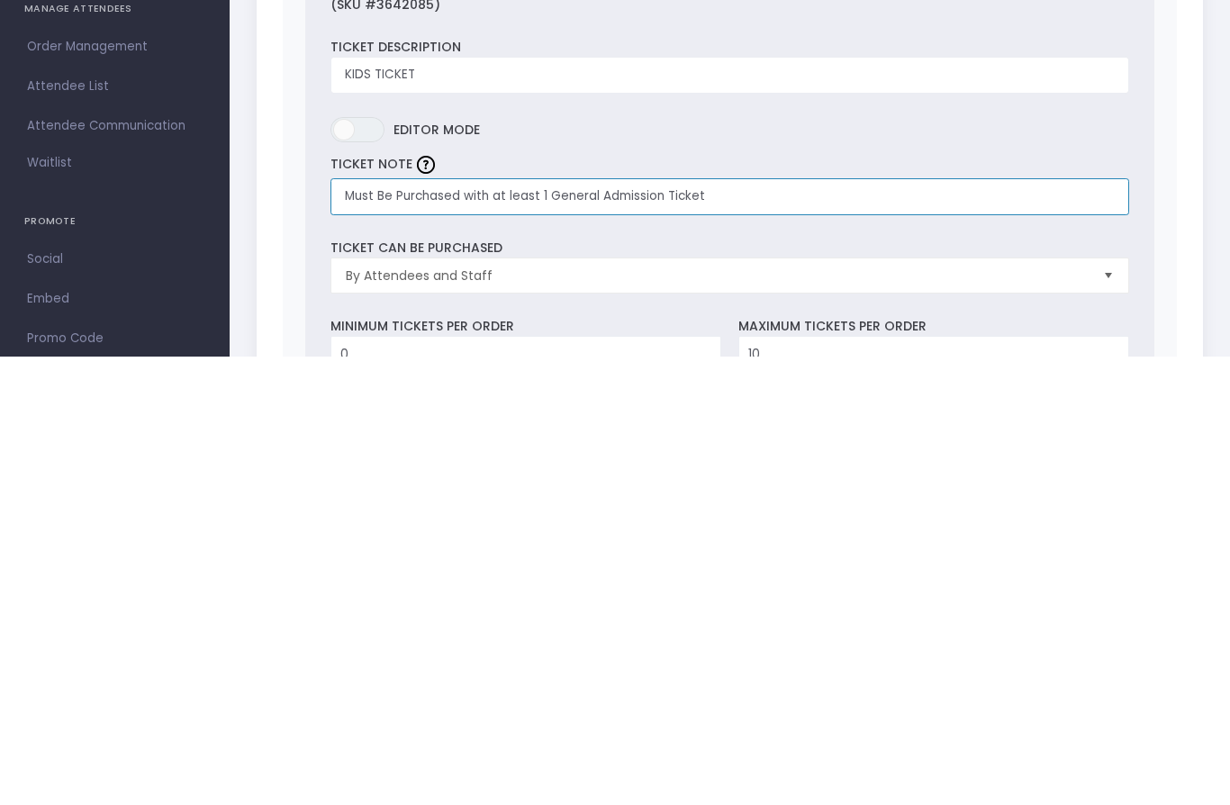
click at [506, 627] on input "Must Be Purchased with at least 1 General Admission Ticket" at bounding box center [730, 645] width 799 height 37
click at [505, 627] on input "Must Be Purchased with at least 1 General Admission Ticket" at bounding box center [730, 645] width 799 height 37
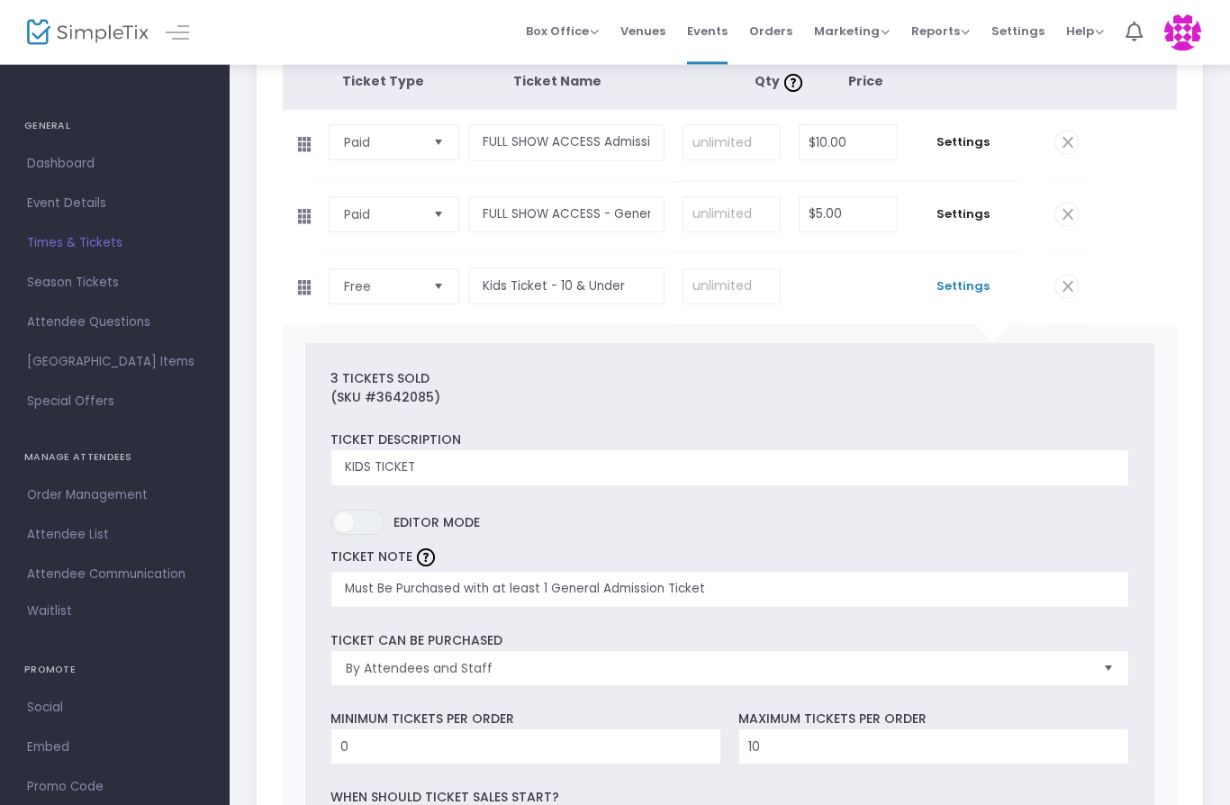
scroll to position [273, 0]
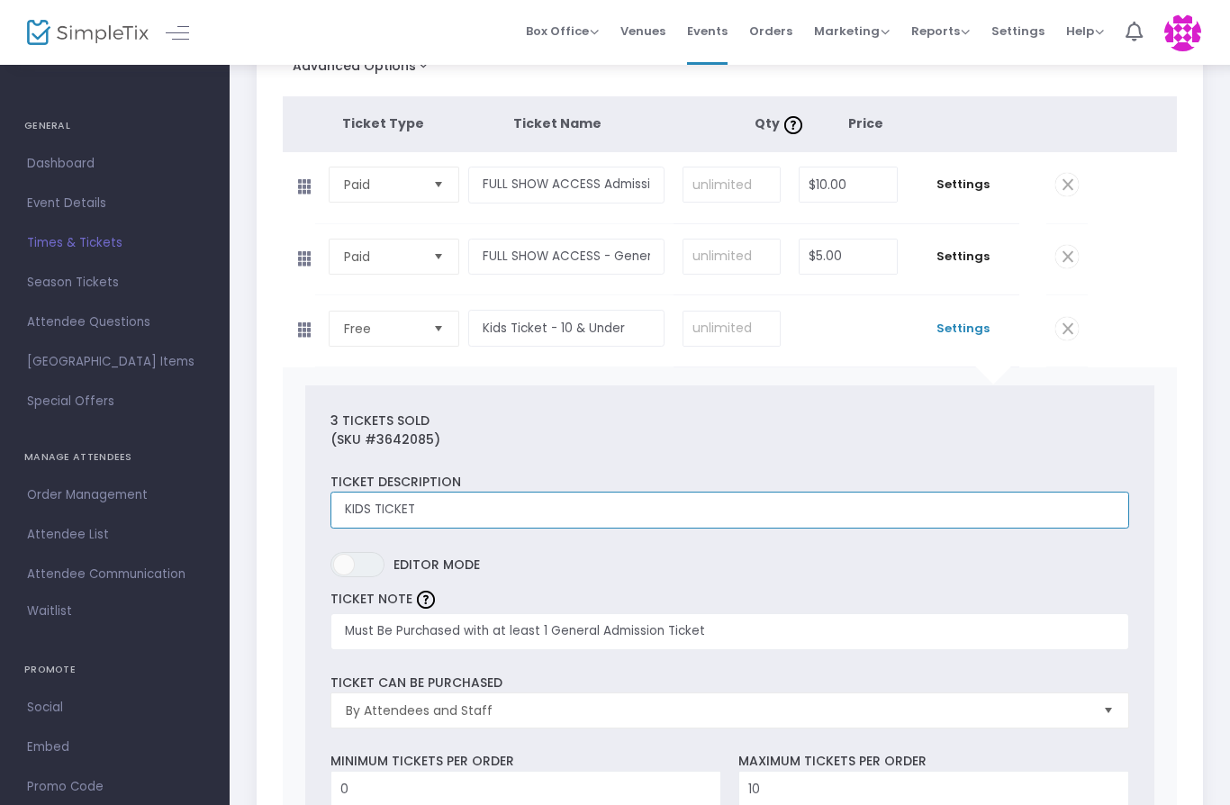
click at [806, 514] on input "KIDS TICKET" at bounding box center [730, 510] width 799 height 37
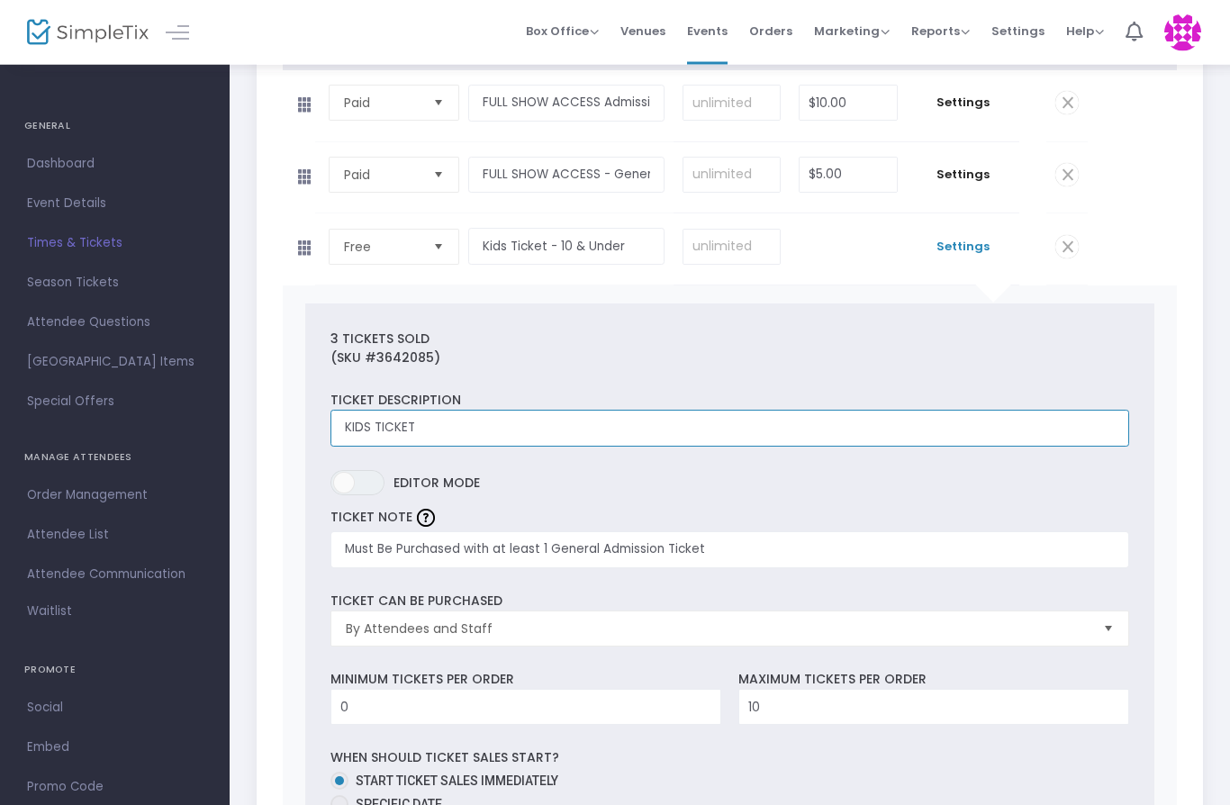
scroll to position [355, 0]
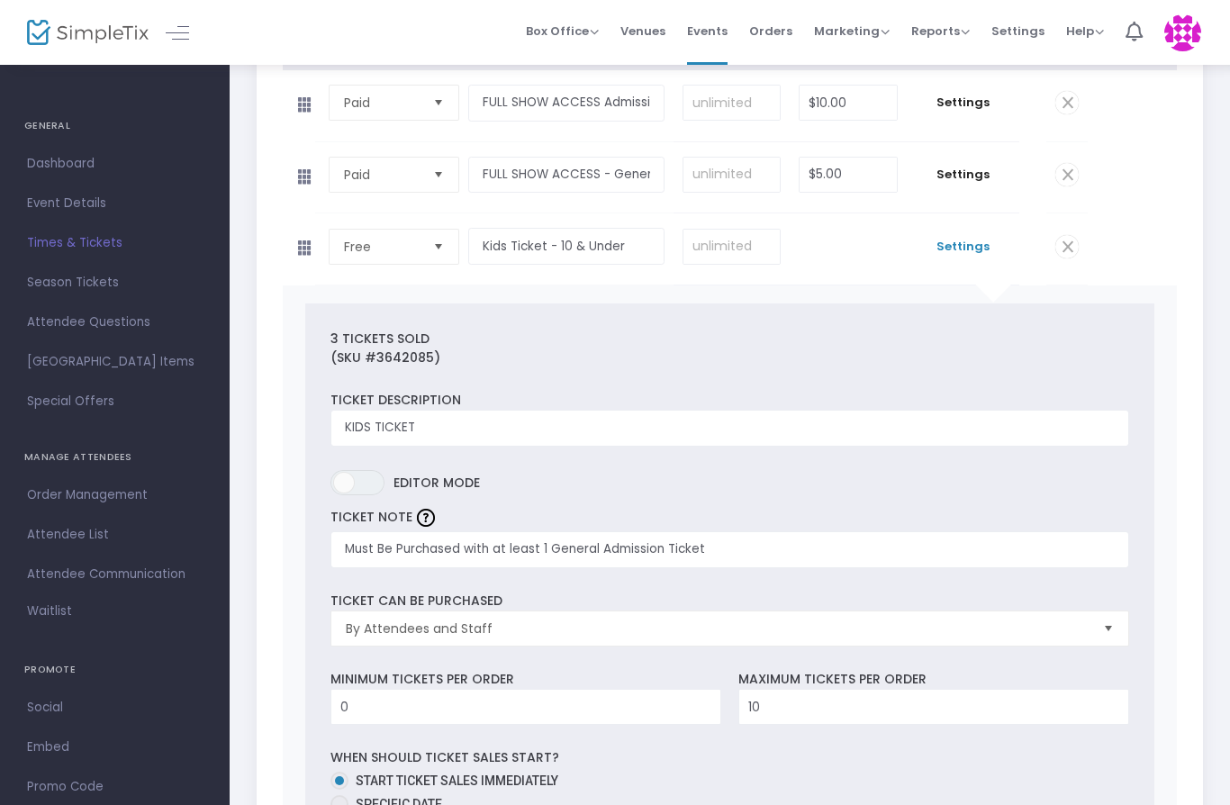
click at [975, 267] on td "Settings" at bounding box center [963, 248] width 113 height 71
click at [958, 256] on span "Settings" at bounding box center [963, 247] width 95 height 18
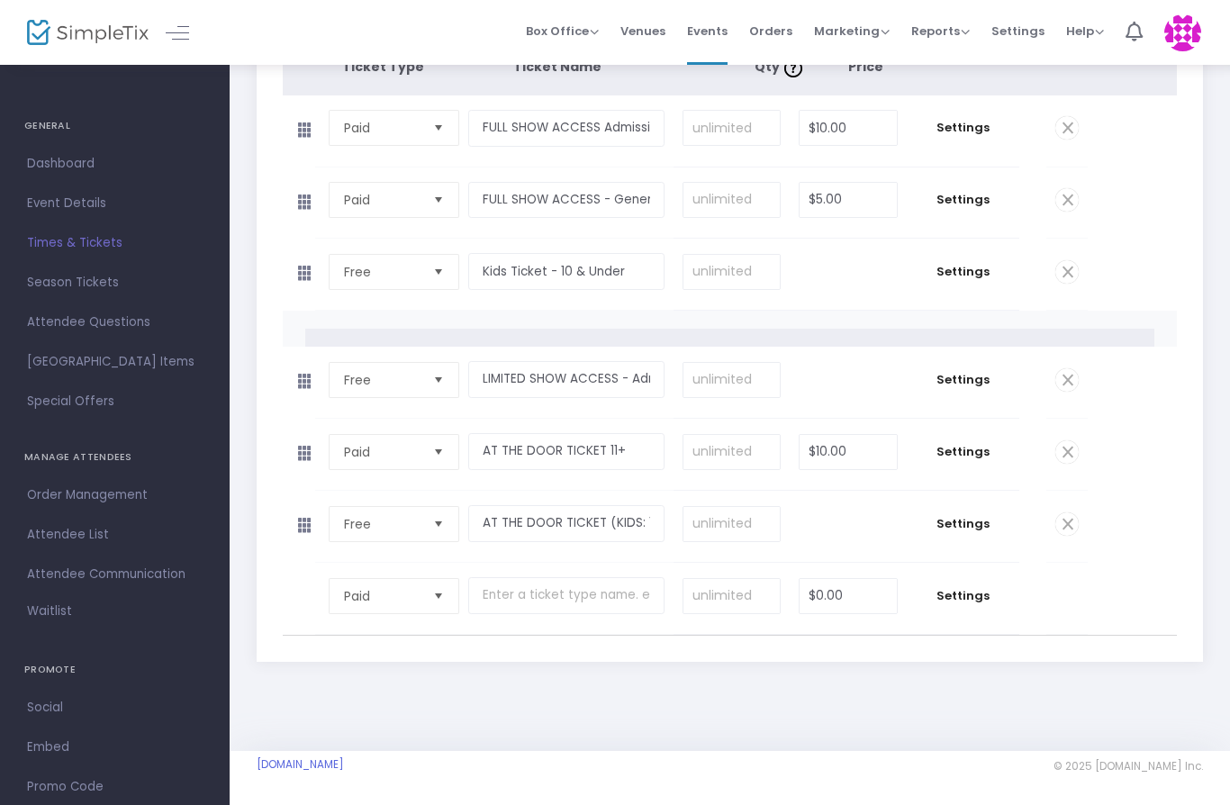
scroll to position [325, 0]
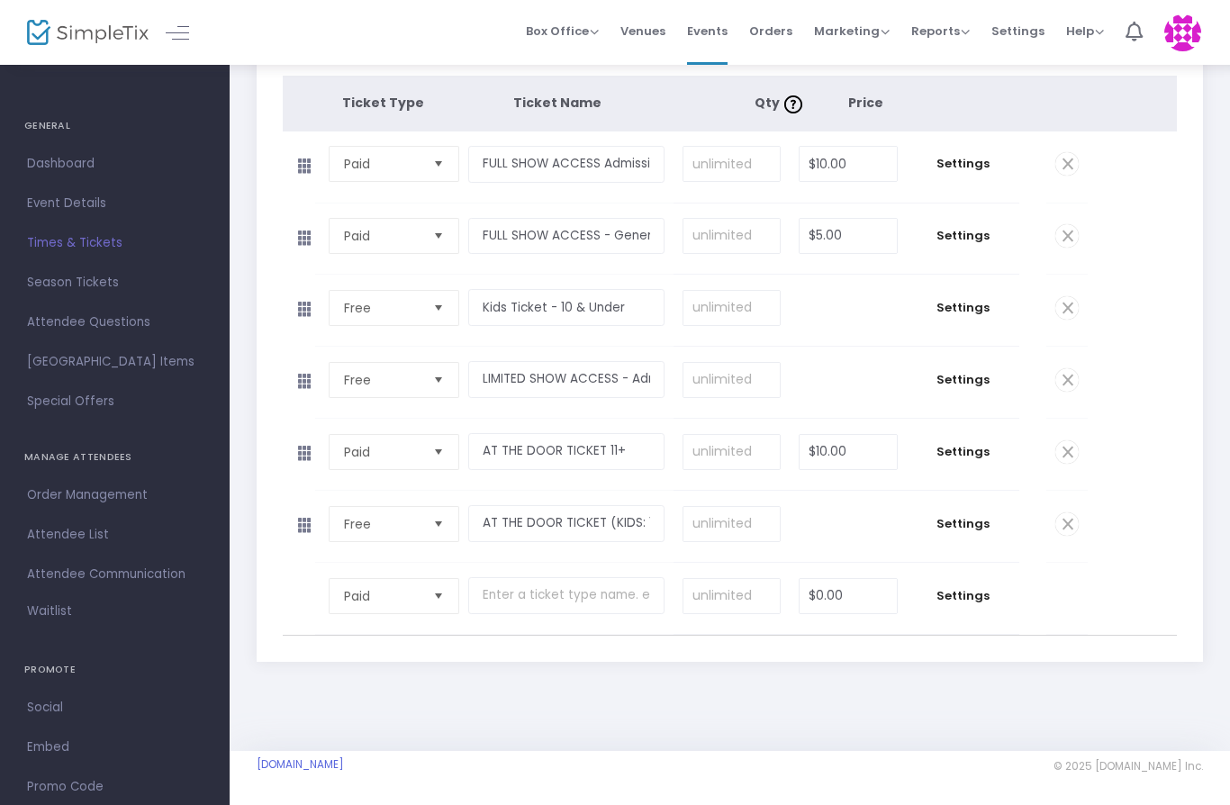
click at [958, 371] on span "Settings" at bounding box center [963, 380] width 95 height 18
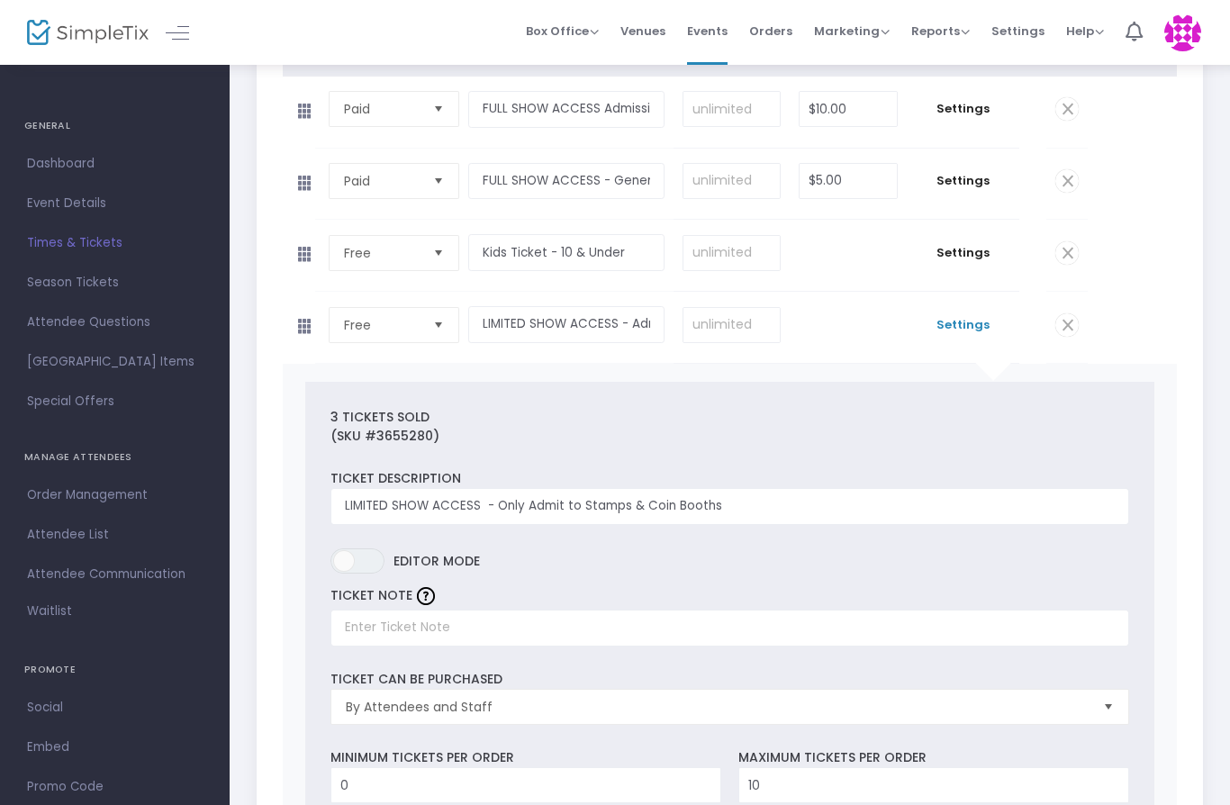
scroll to position [345, 0]
click at [963, 338] on span "Settings" at bounding box center [963, 329] width 95 height 18
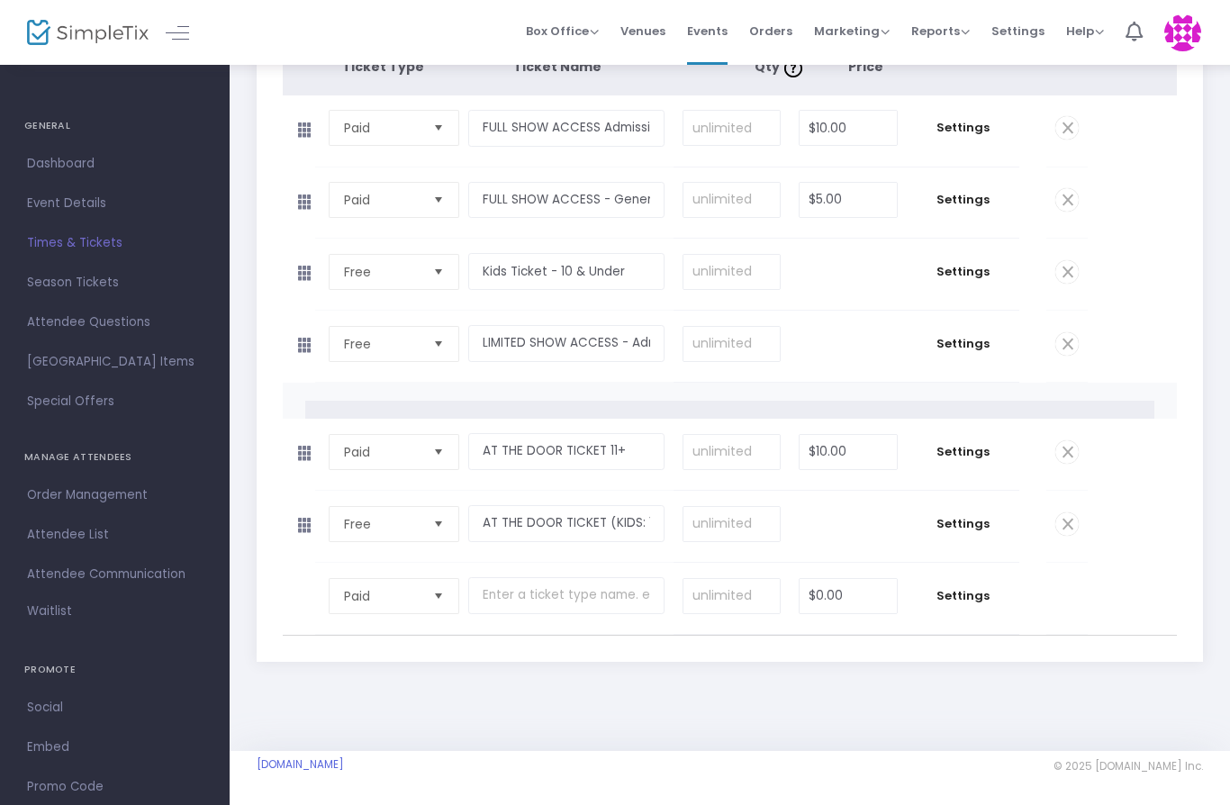
scroll to position [325, 0]
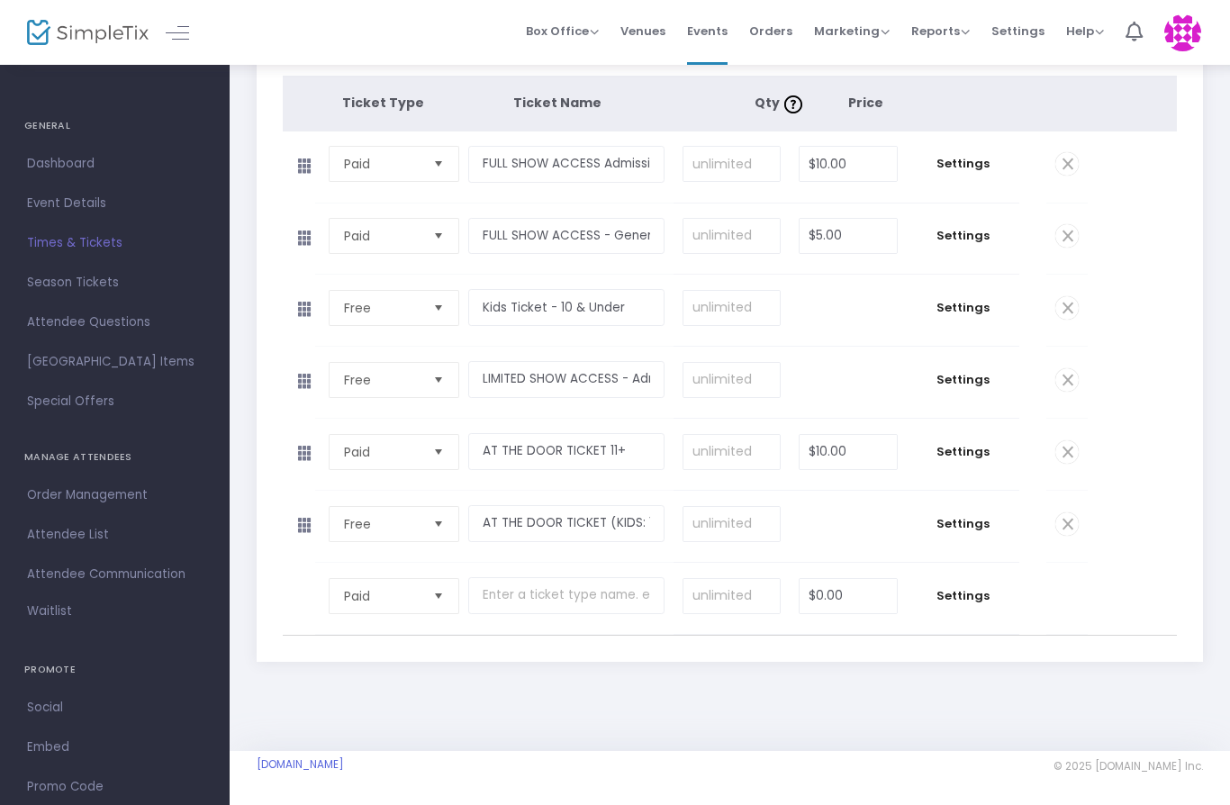
click at [955, 443] on span "Settings" at bounding box center [963, 452] width 95 height 18
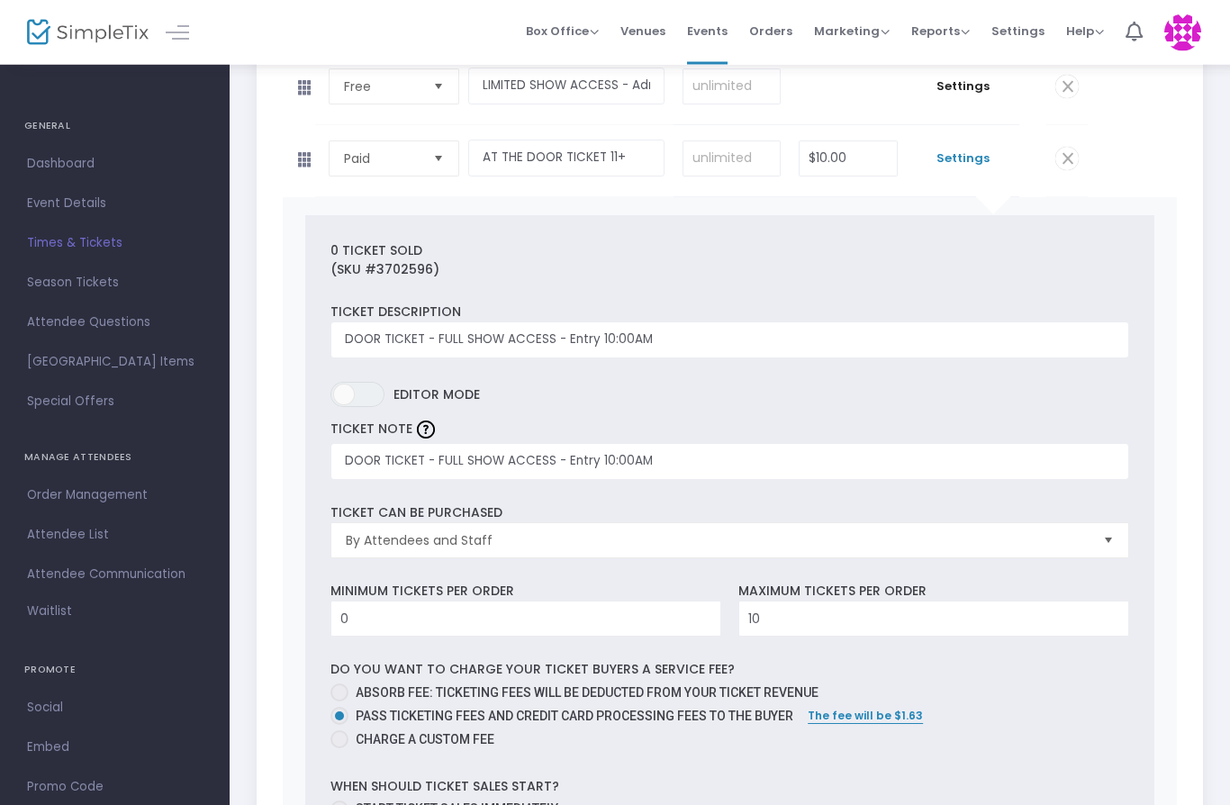
scroll to position [513, 0]
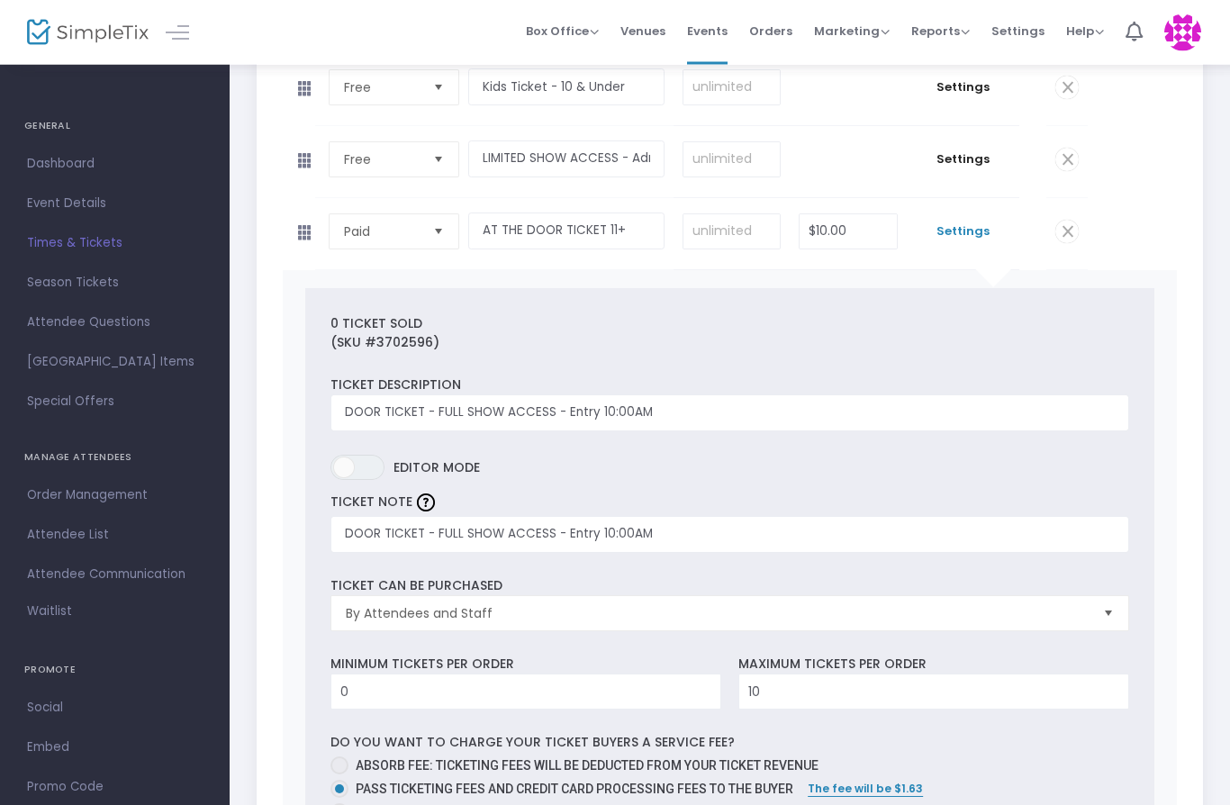
click at [958, 241] on span "Settings" at bounding box center [963, 232] width 95 height 18
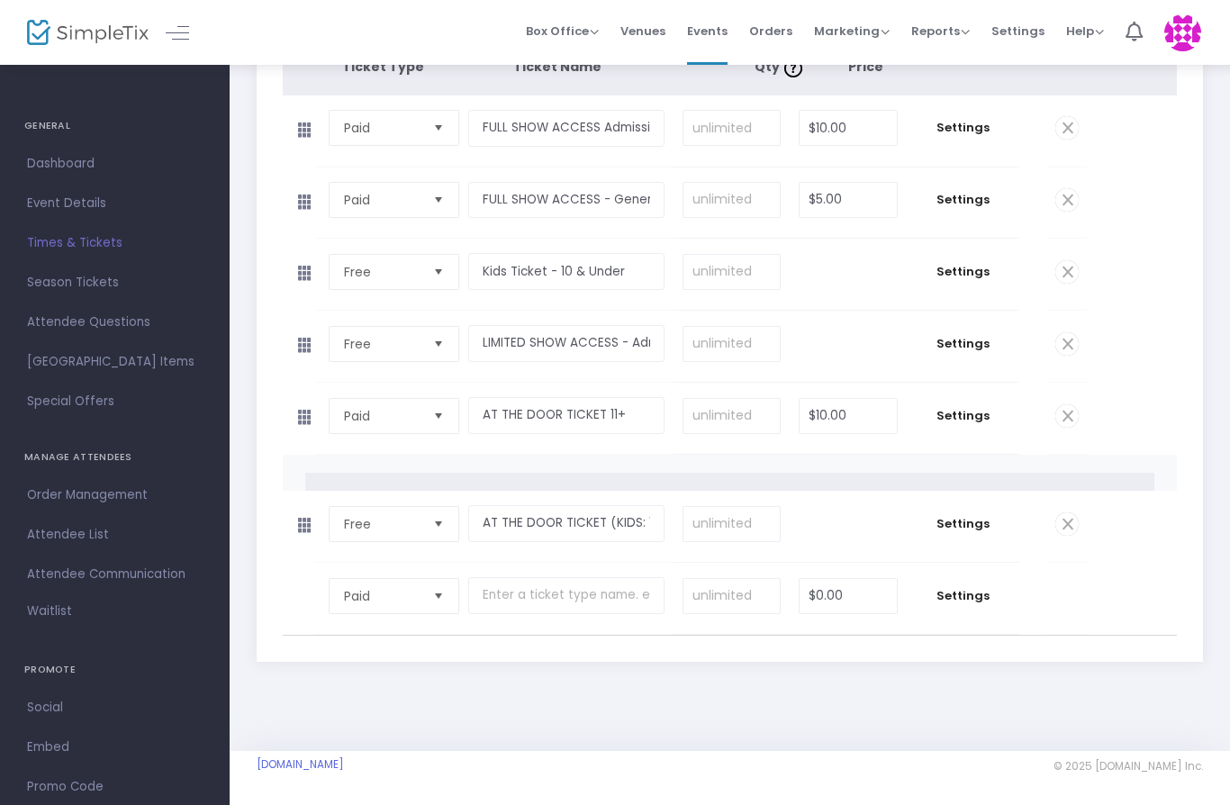
scroll to position [325, 0]
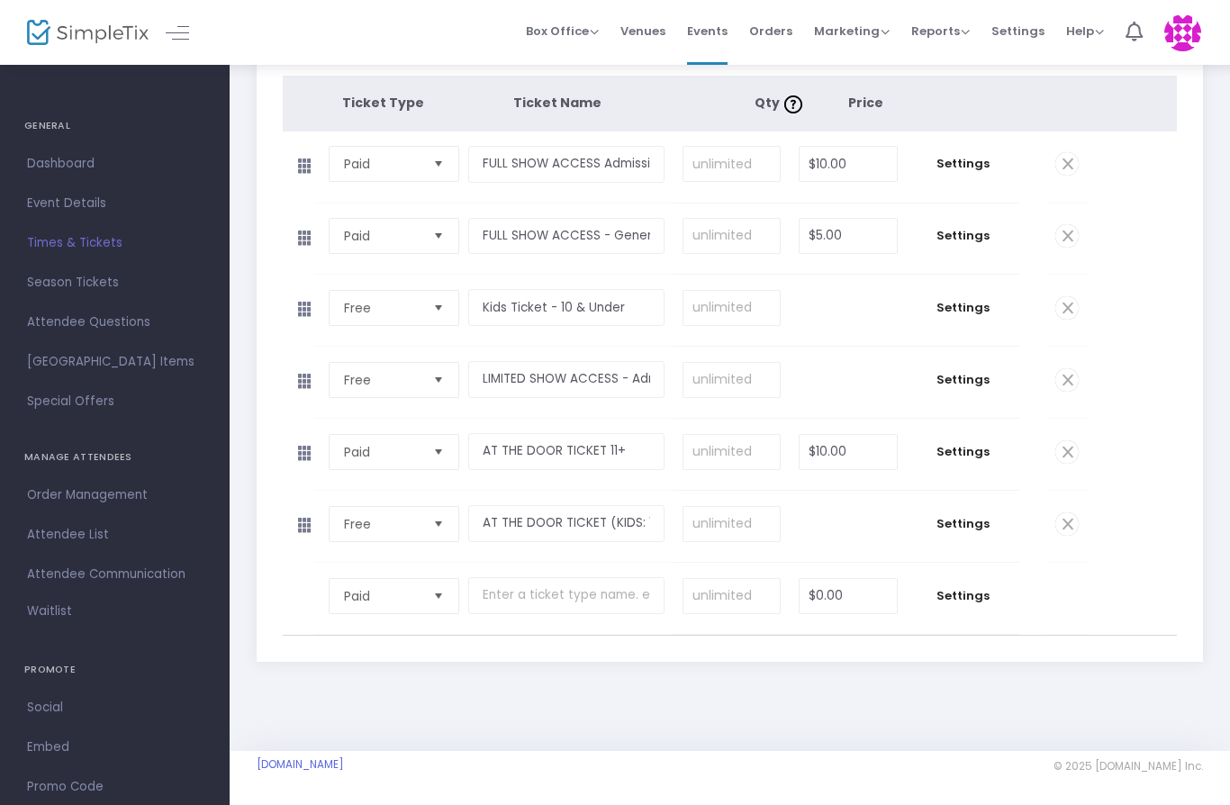
click at [963, 524] on span "Settings" at bounding box center [963, 524] width 95 height 18
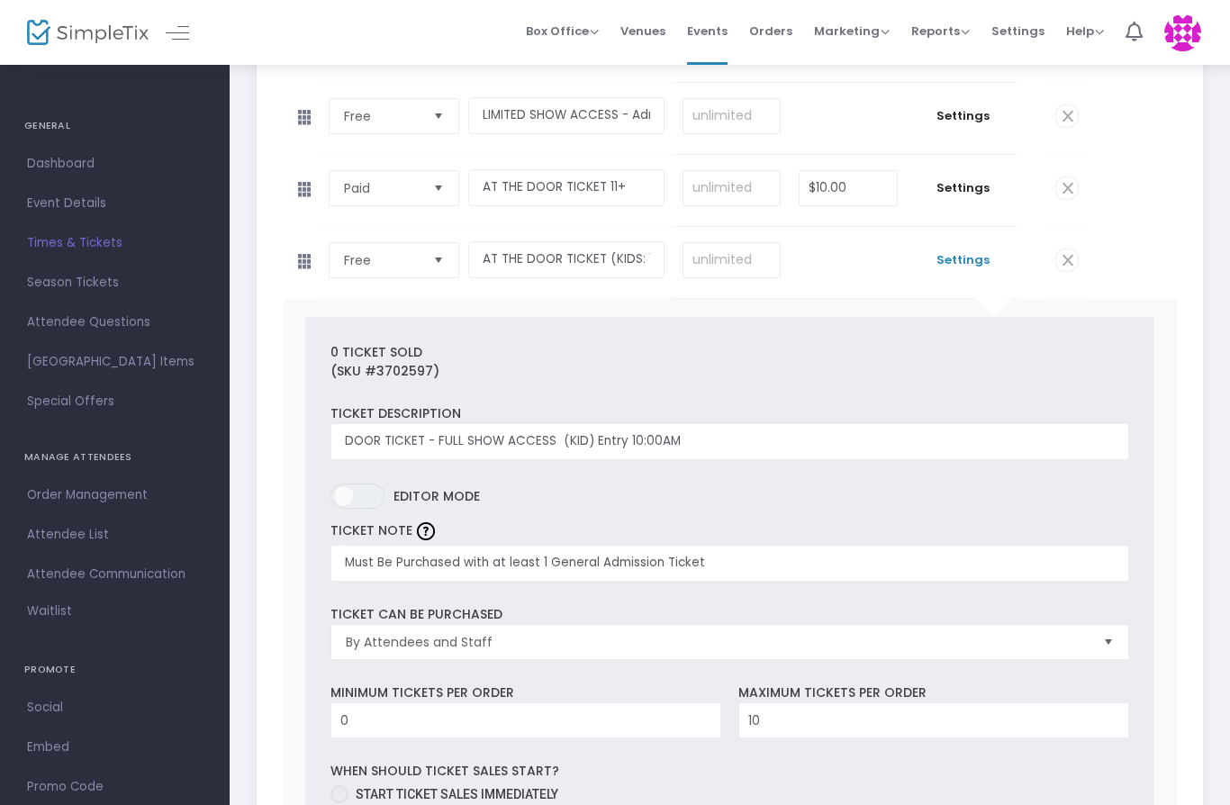
scroll to position [556, 0]
click at [966, 271] on span "Settings" at bounding box center [963, 262] width 95 height 18
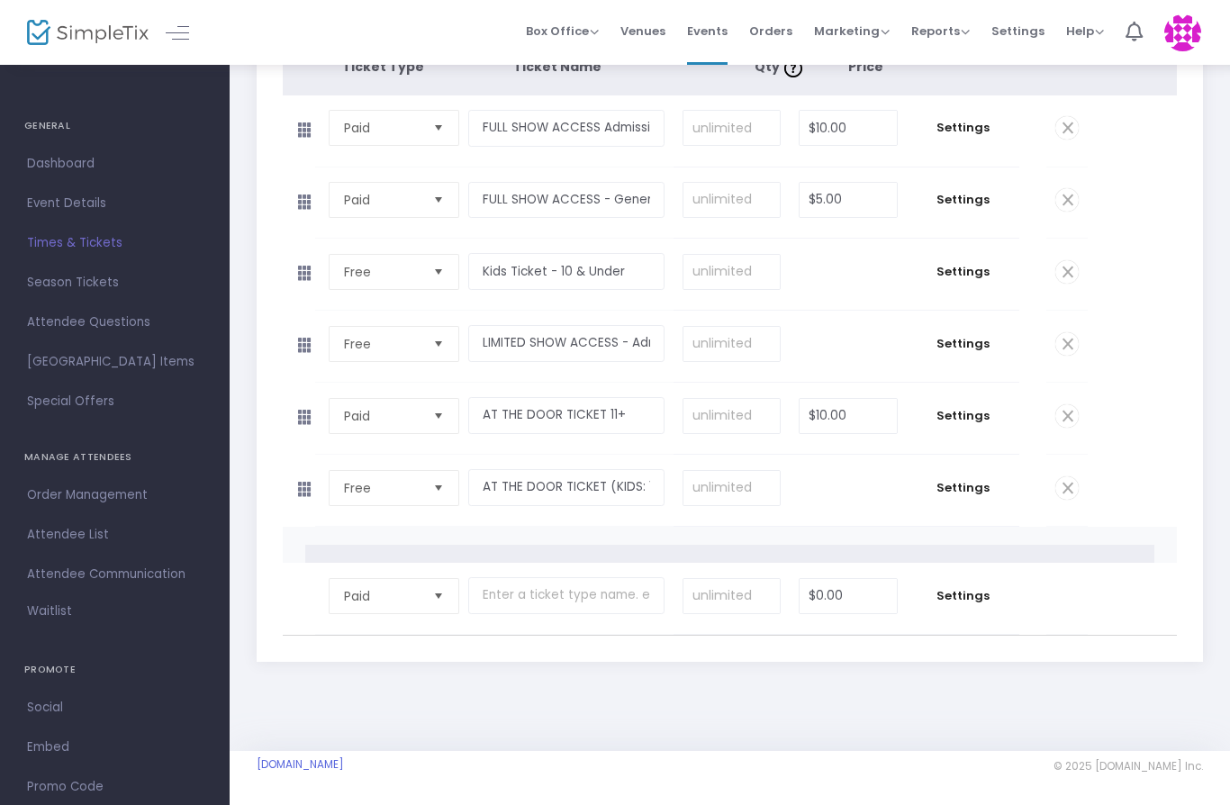
scroll to position [325, 0]
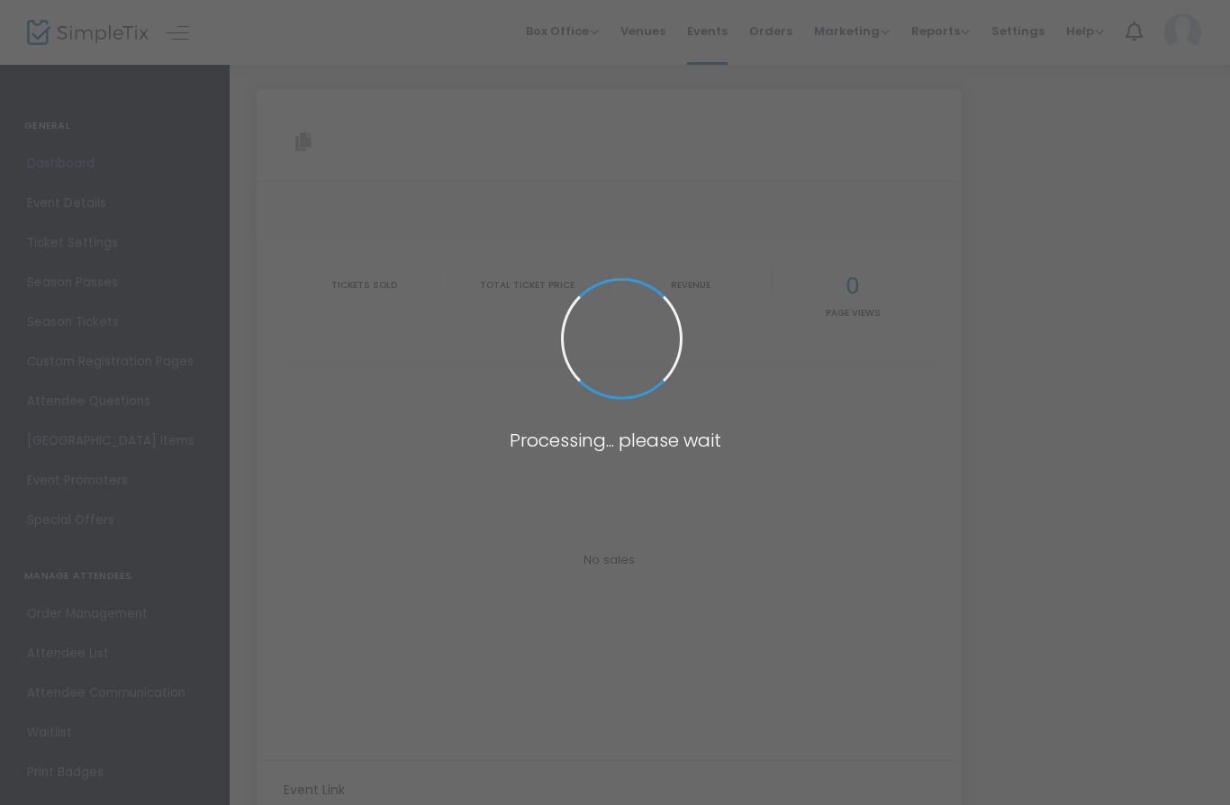
type input "[URL][DOMAIN_NAME]"
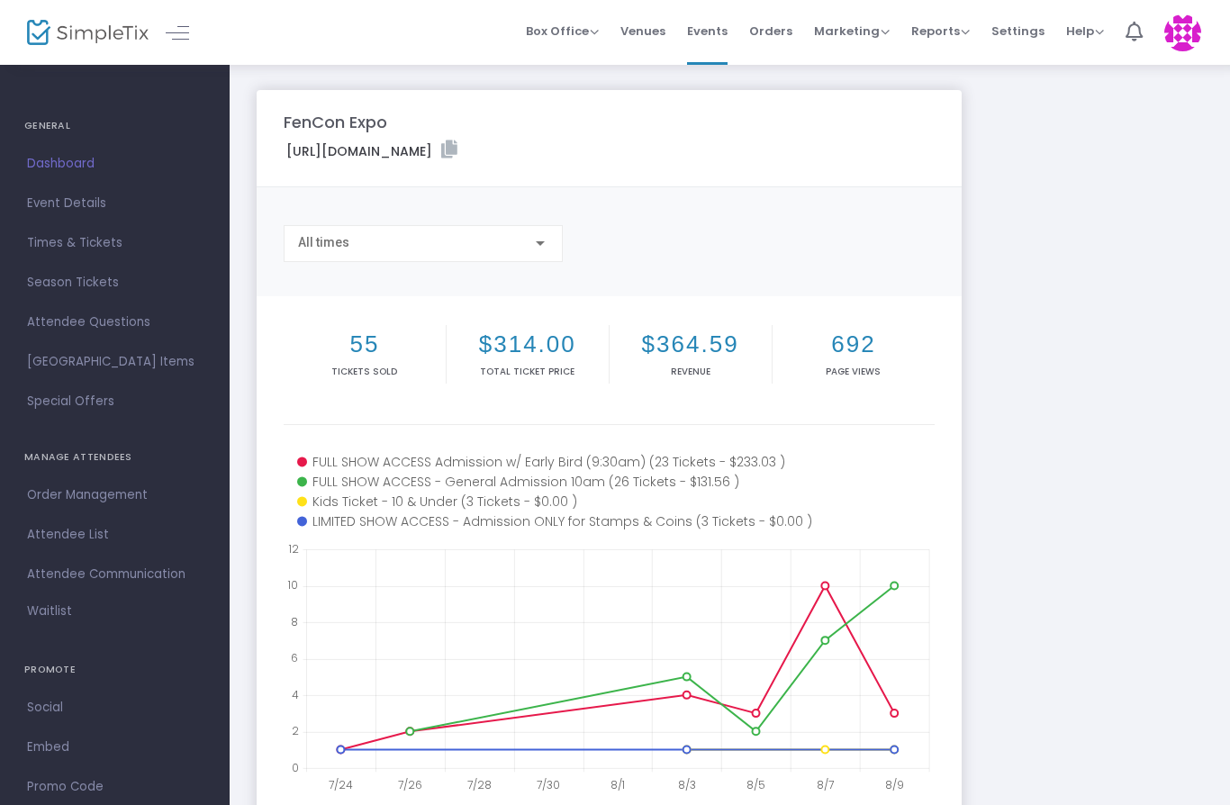
click at [1137, 241] on div "FenCon Expo https://www.simpletix.com/e/fencon-expo-tickets-227185 Copy All tim…" at bounding box center [730, 538] width 965 height 896
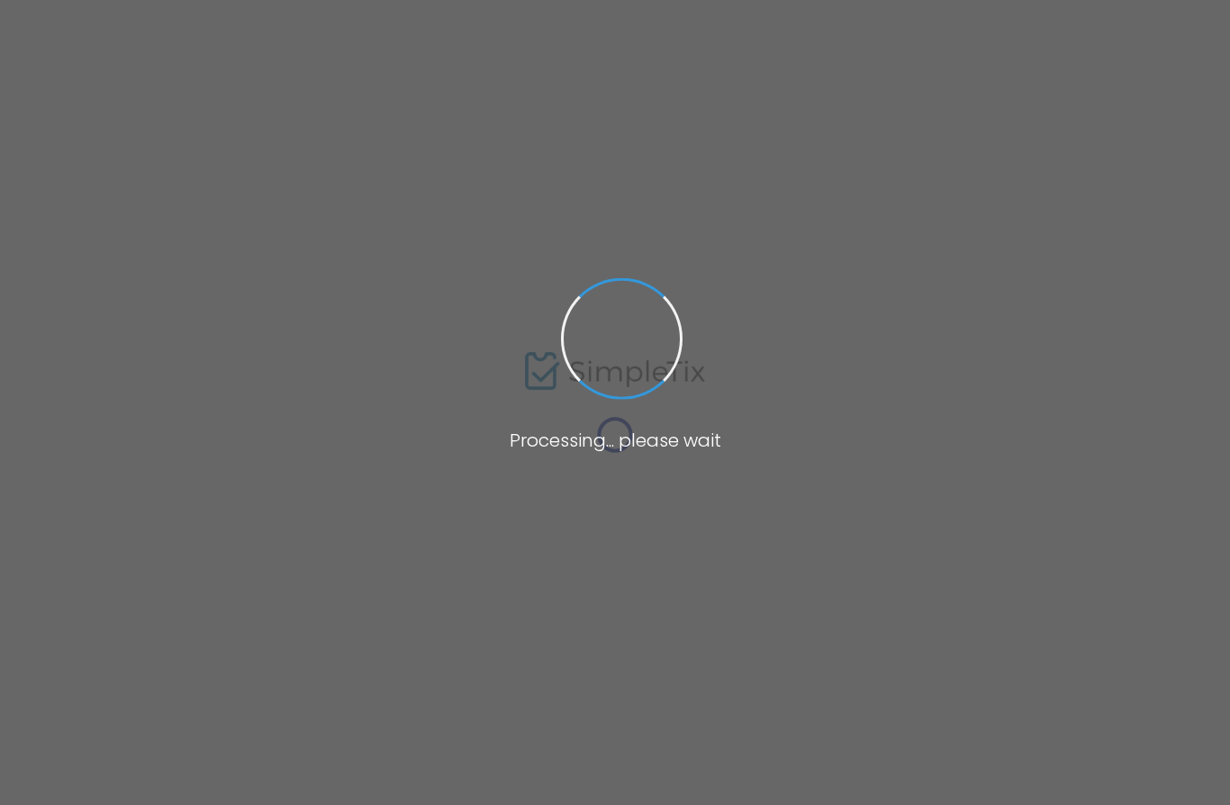
type input "[URL][DOMAIN_NAME]"
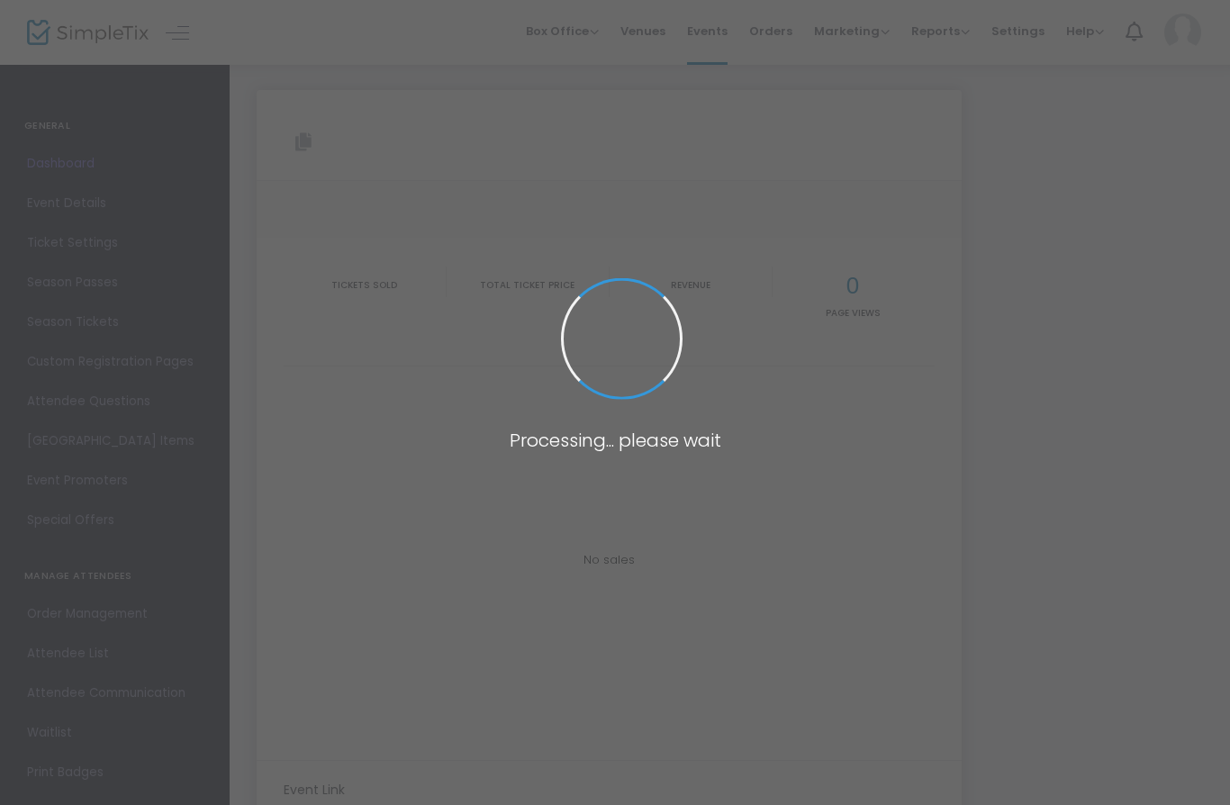
type input "[URL][DOMAIN_NAME]"
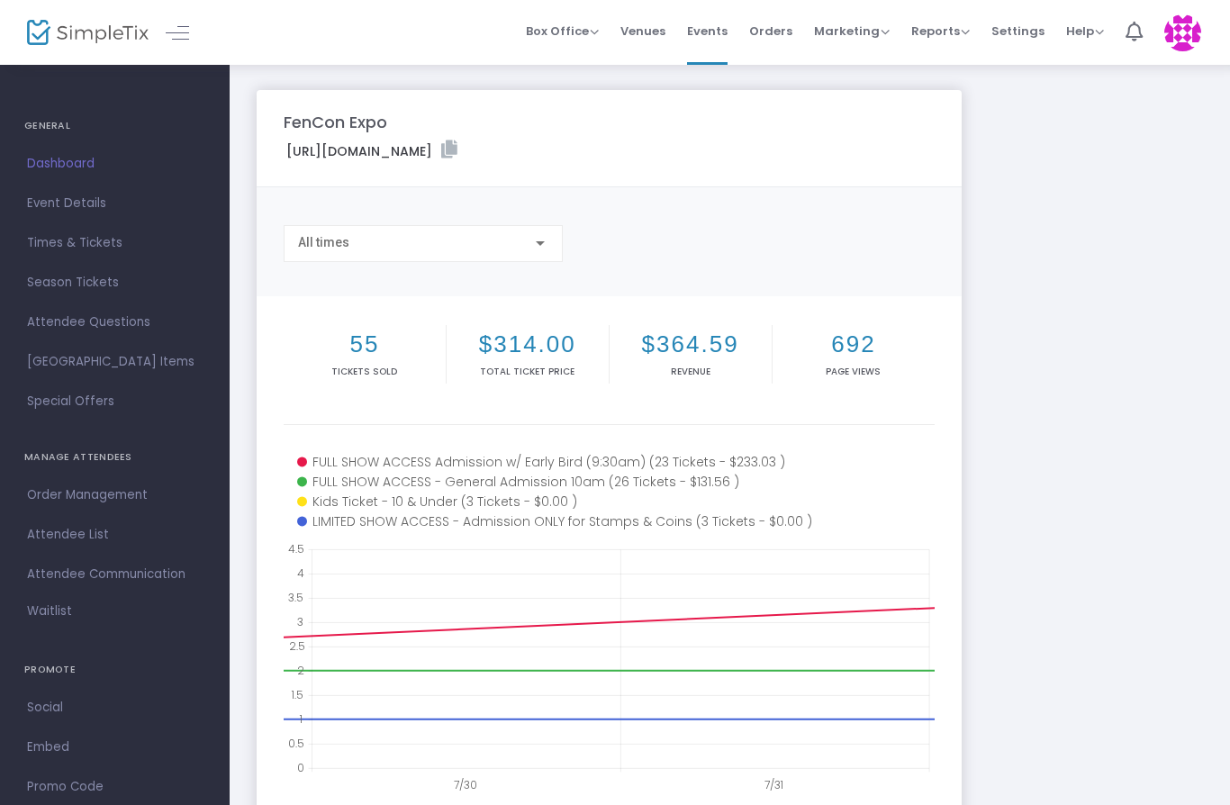
click at [1095, 450] on div "FenCon Expo [URL][DOMAIN_NAME] Copy All times 55 Tickets sold $314.00 Total Tic…" at bounding box center [730, 538] width 965 height 896
